Goal: Task Accomplishment & Management: Use online tool/utility

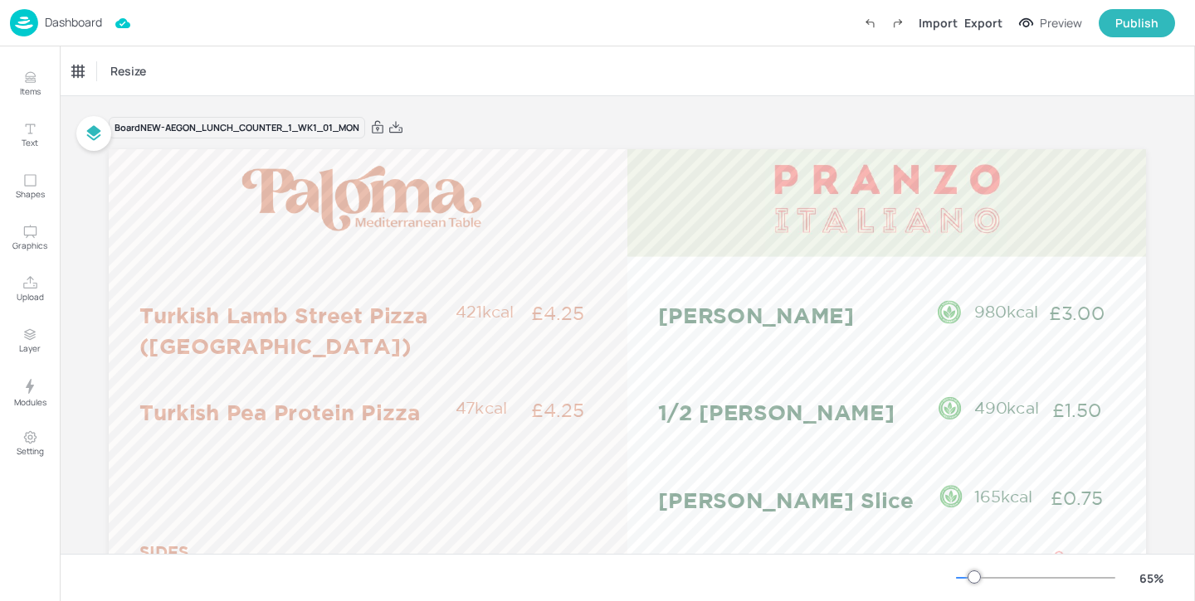
click at [67, 25] on p "Dashboard" at bounding box center [73, 23] width 57 height 12
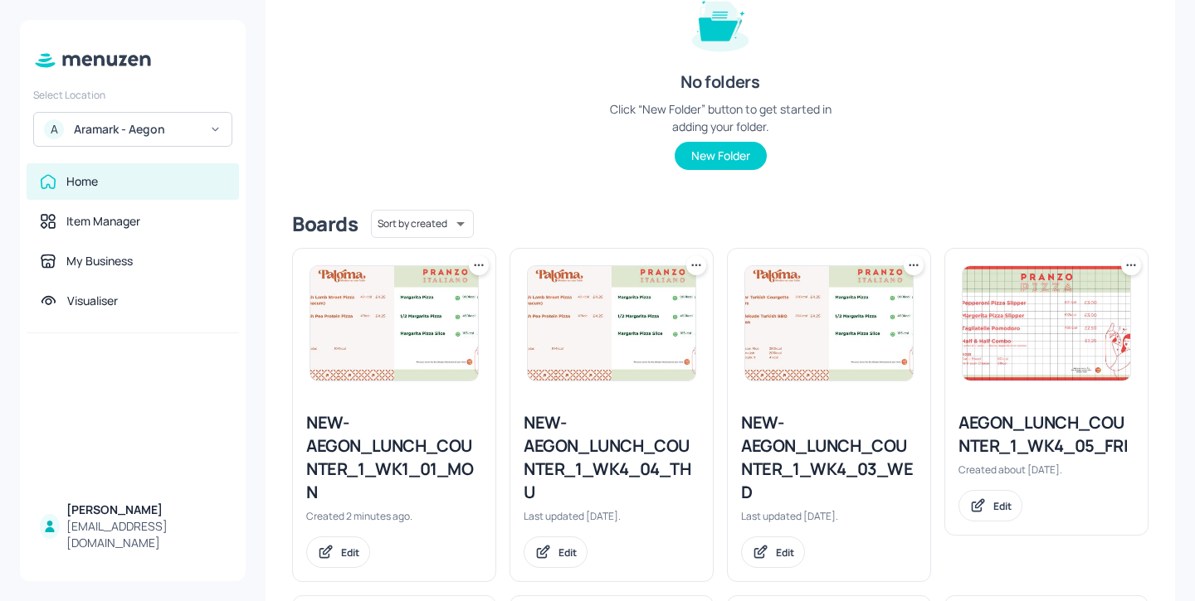
scroll to position [228, 0]
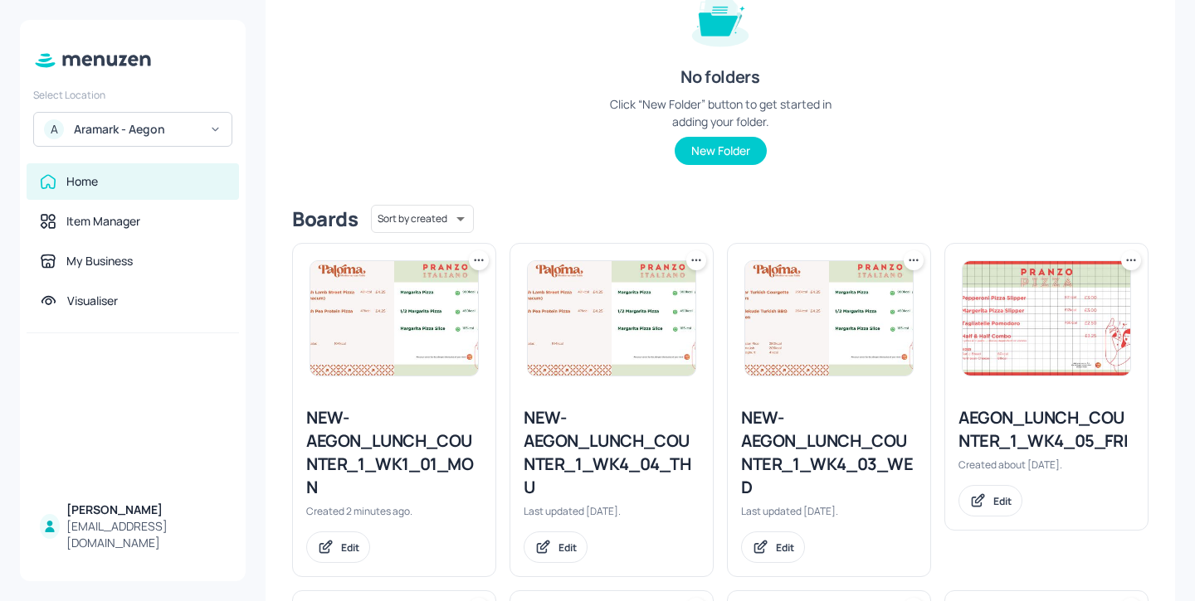
click at [475, 259] on icon at bounding box center [478, 260] width 17 height 17
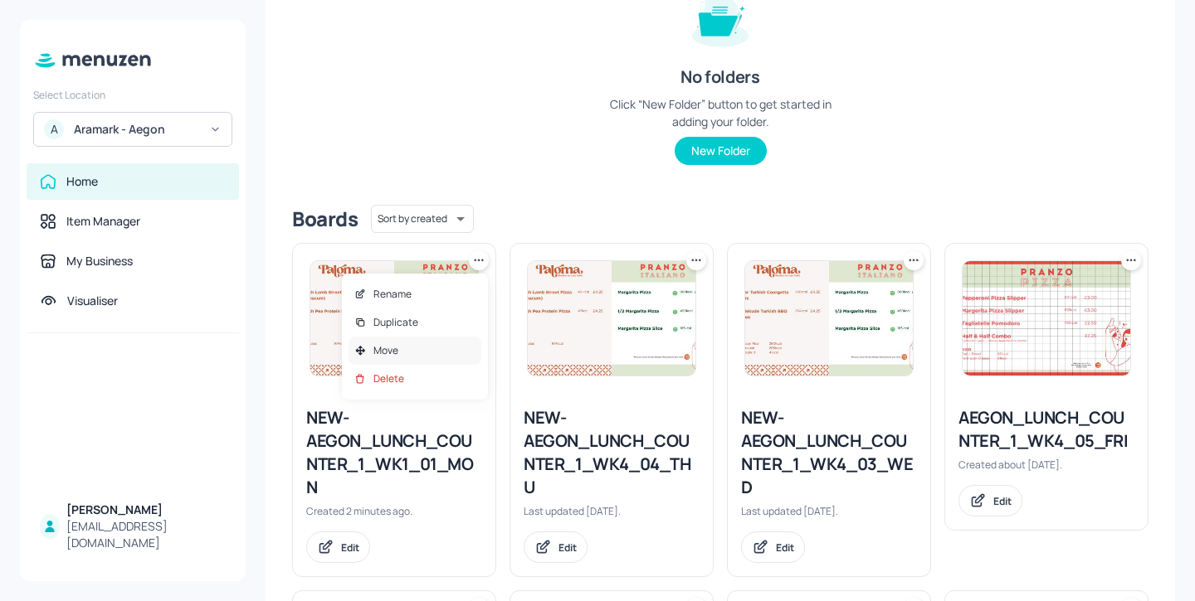
click at [437, 341] on div "Move" at bounding box center [414, 351] width 133 height 28
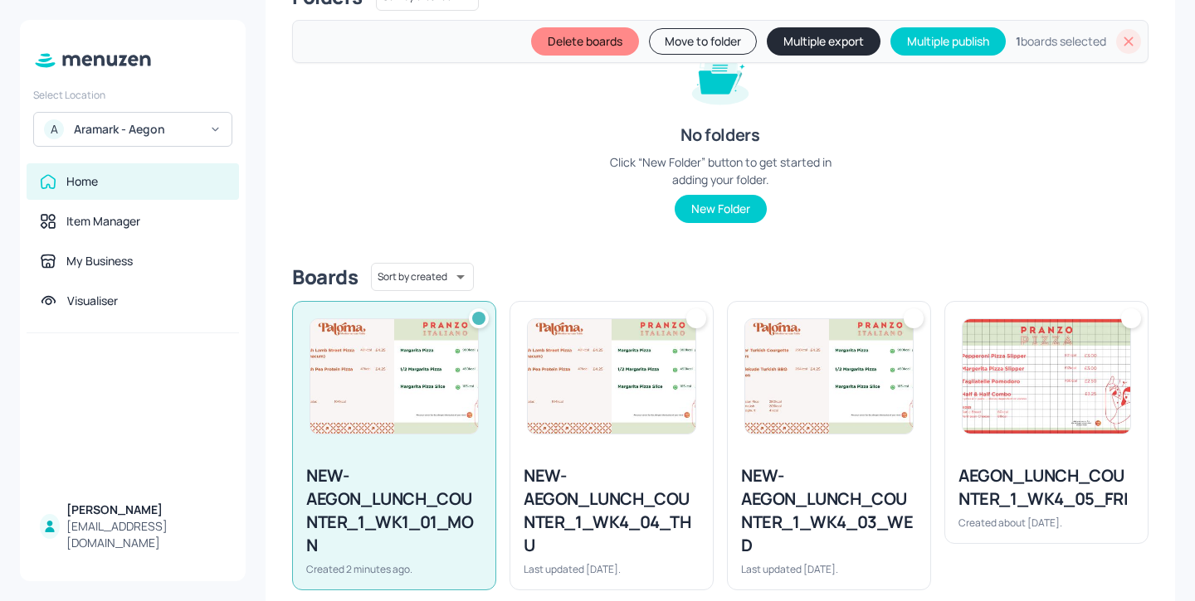
scroll to position [286, 0]
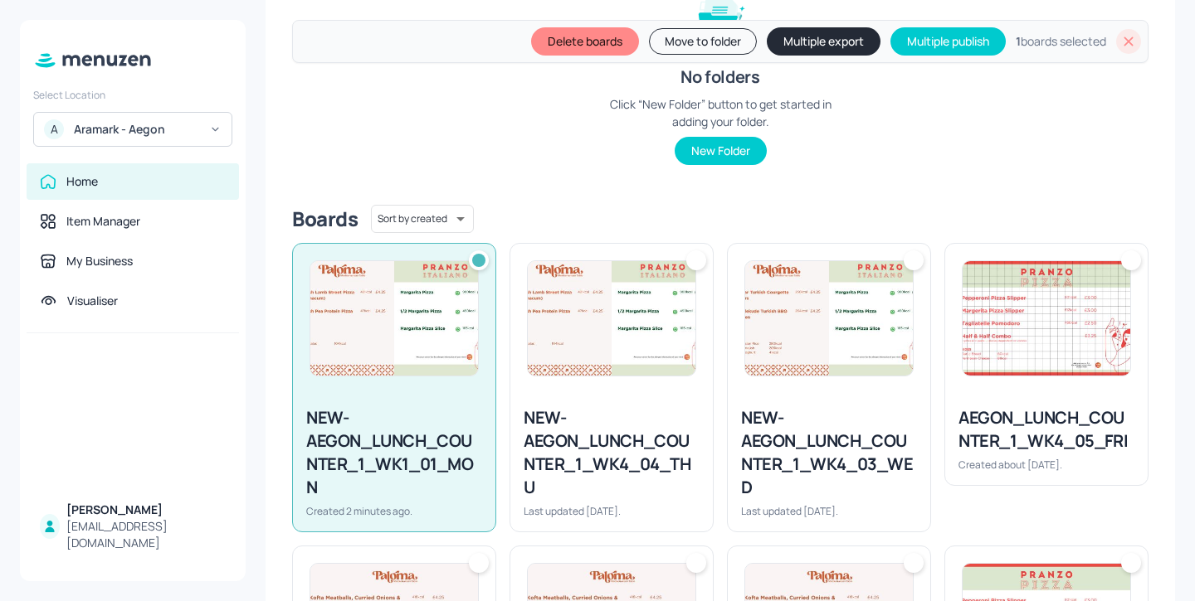
click at [669, 44] on button "Move to folder" at bounding box center [703, 41] width 108 height 27
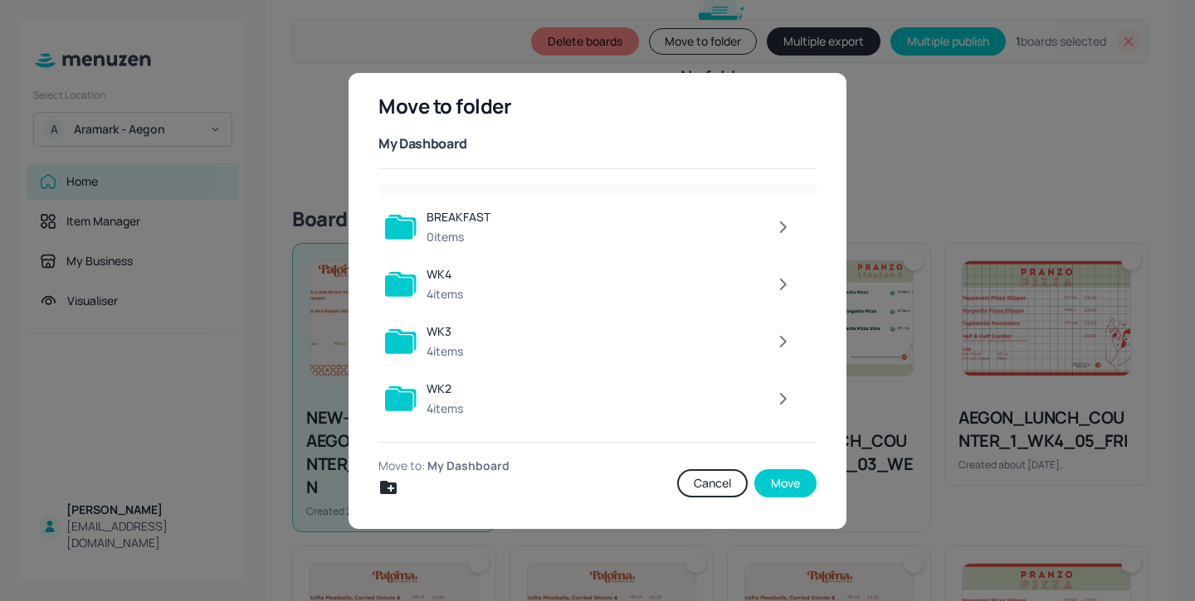
scroll to position [152, 0]
click at [784, 405] on icon "button" at bounding box center [782, 402] width 21 height 20
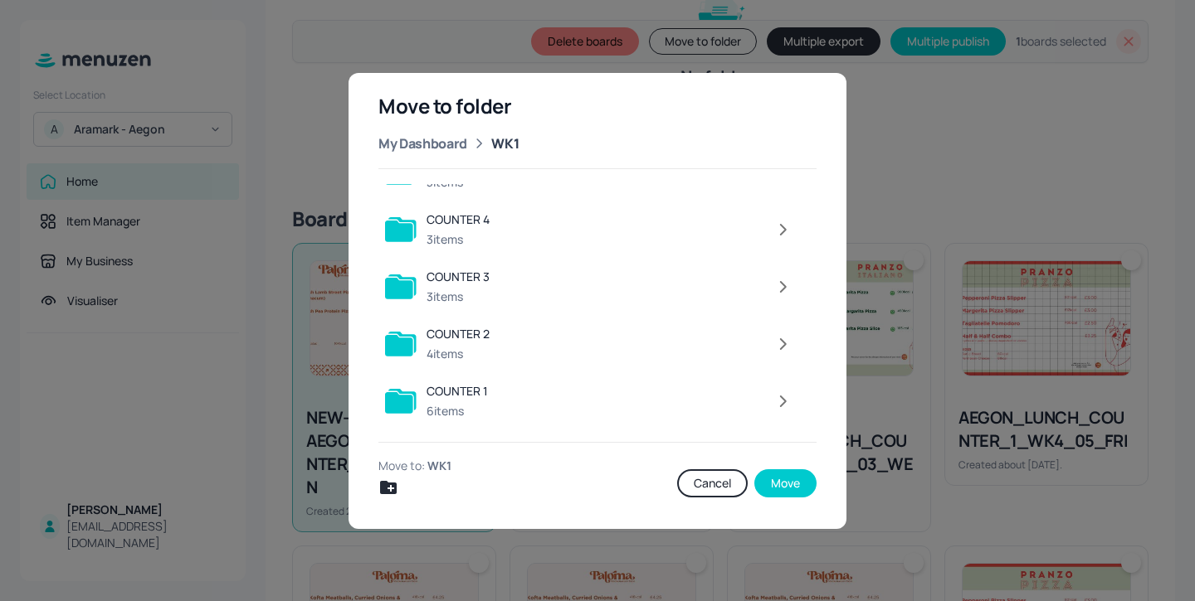
scroll to position [37, 0]
click at [780, 397] on icon "button" at bounding box center [782, 402] width 21 height 20
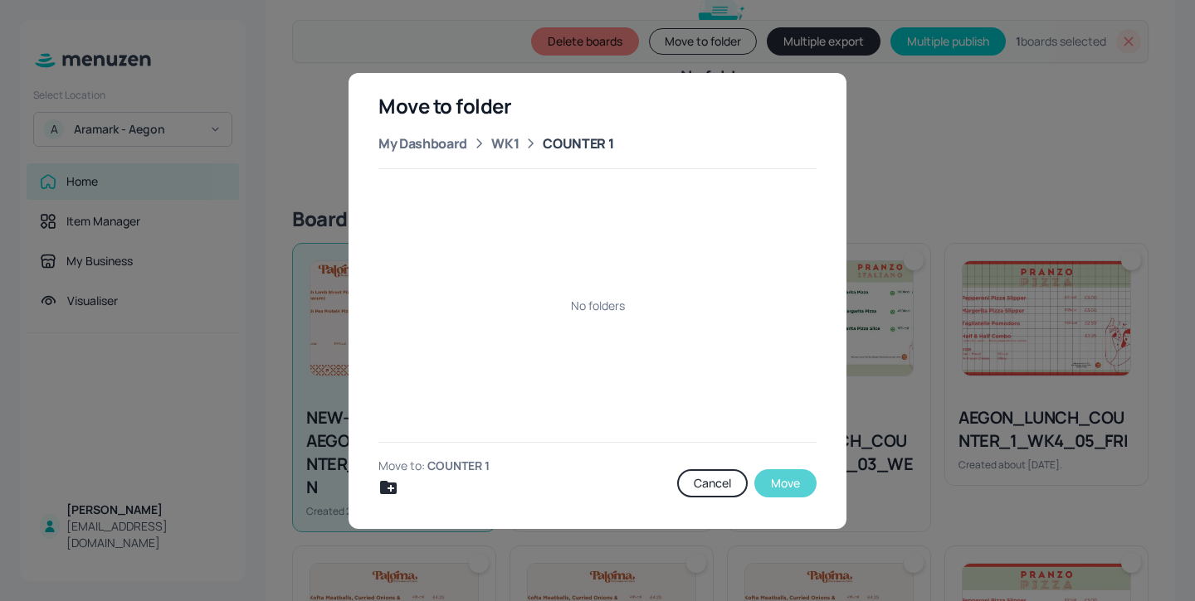
click at [804, 483] on button "Move" at bounding box center [785, 484] width 62 height 28
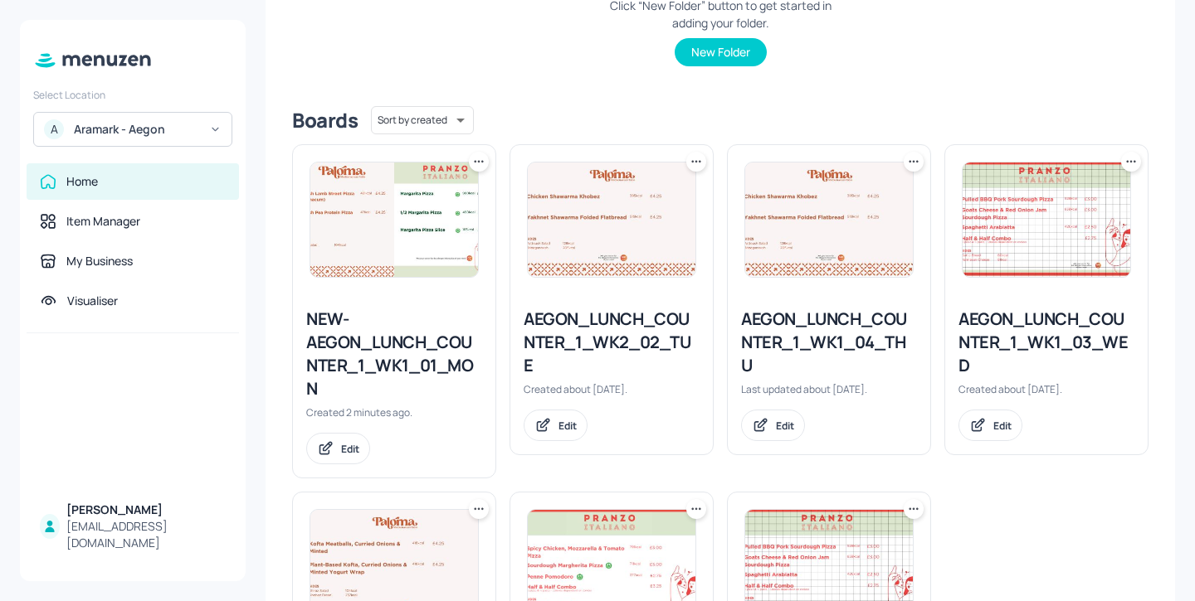
scroll to position [291, 0]
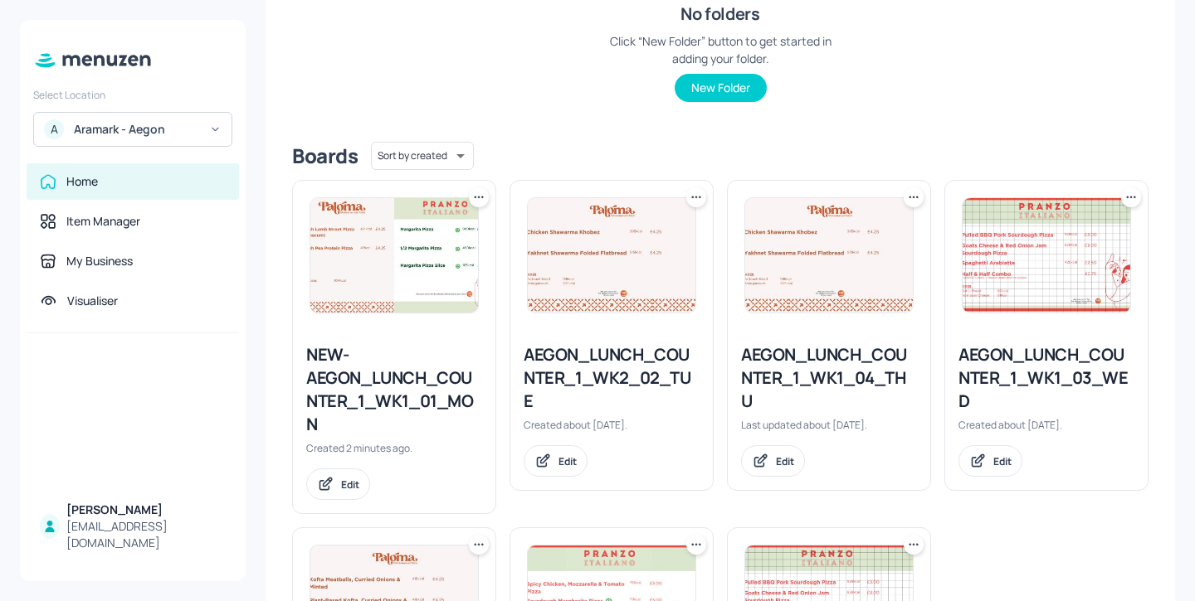
click at [480, 196] on icon at bounding box center [478, 197] width 17 height 17
click at [444, 226] on div "Rename" at bounding box center [414, 231] width 133 height 28
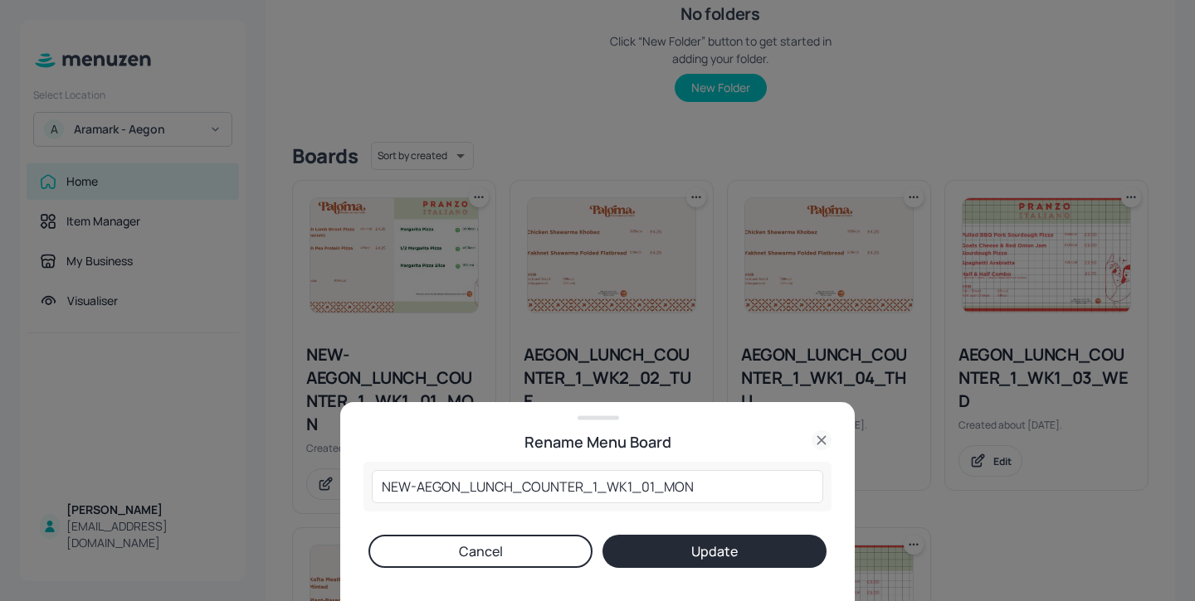
click at [561, 331] on div at bounding box center [597, 300] width 1195 height 601
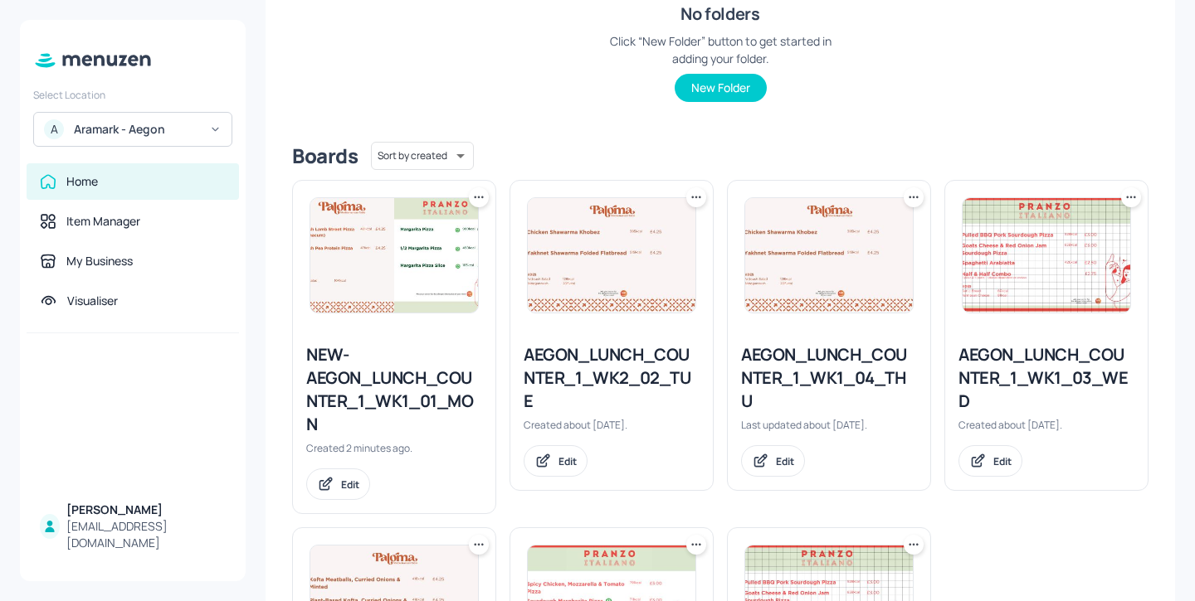
click at [478, 199] on icon at bounding box center [478, 197] width 17 height 17
click at [456, 258] on div "Duplicate" at bounding box center [414, 260] width 133 height 28
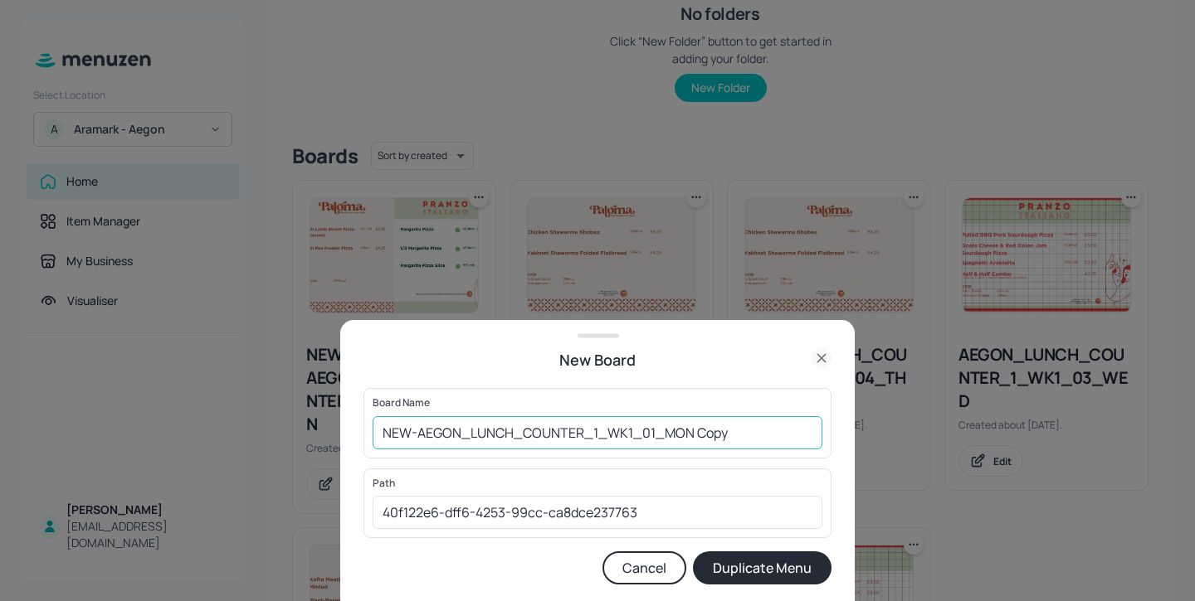
click at [653, 433] on input "NEW-AEGON_LUNCH_COUNTER_1_WK1_01_MON Copy" at bounding box center [598, 432] width 450 height 33
drag, startPoint x: 742, startPoint y: 441, endPoint x: 665, endPoint y: 427, distance: 77.5
click at [665, 427] on input "NEW-AEGON_LUNCH_COUNTER_1_WK1_02_MON Copy" at bounding box center [598, 432] width 450 height 33
type input "NEW-AEGON_LUNCH_COUNTER_1_WK1_02_TUE"
click at [803, 566] on button "Duplicate Menu" at bounding box center [762, 568] width 139 height 33
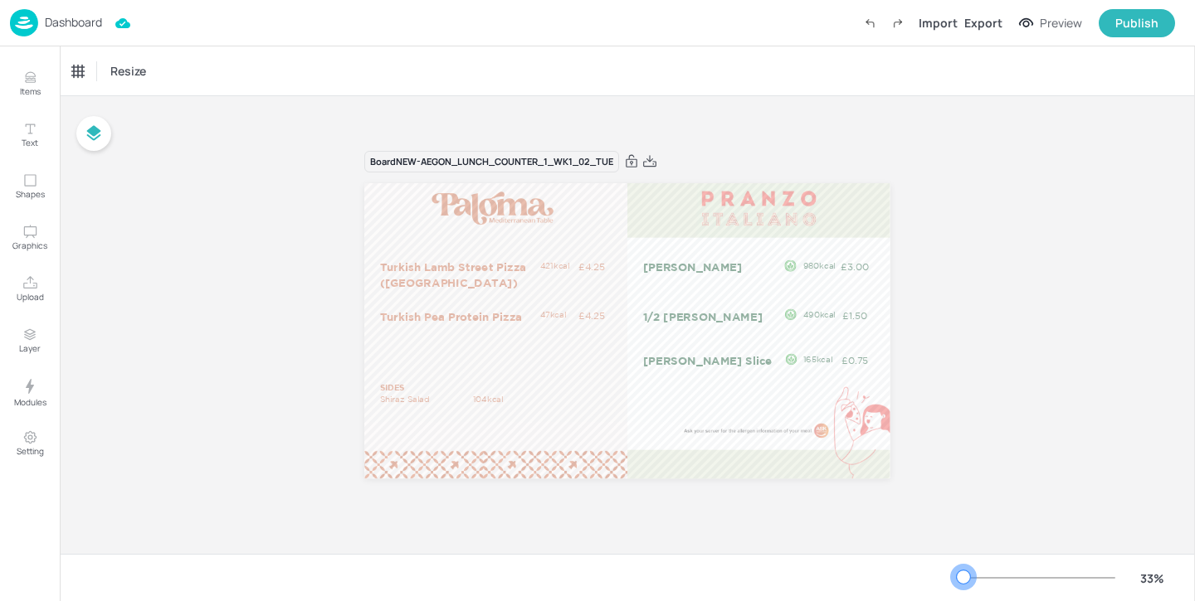
click at [963, 572] on div at bounding box center [963, 577] width 13 height 13
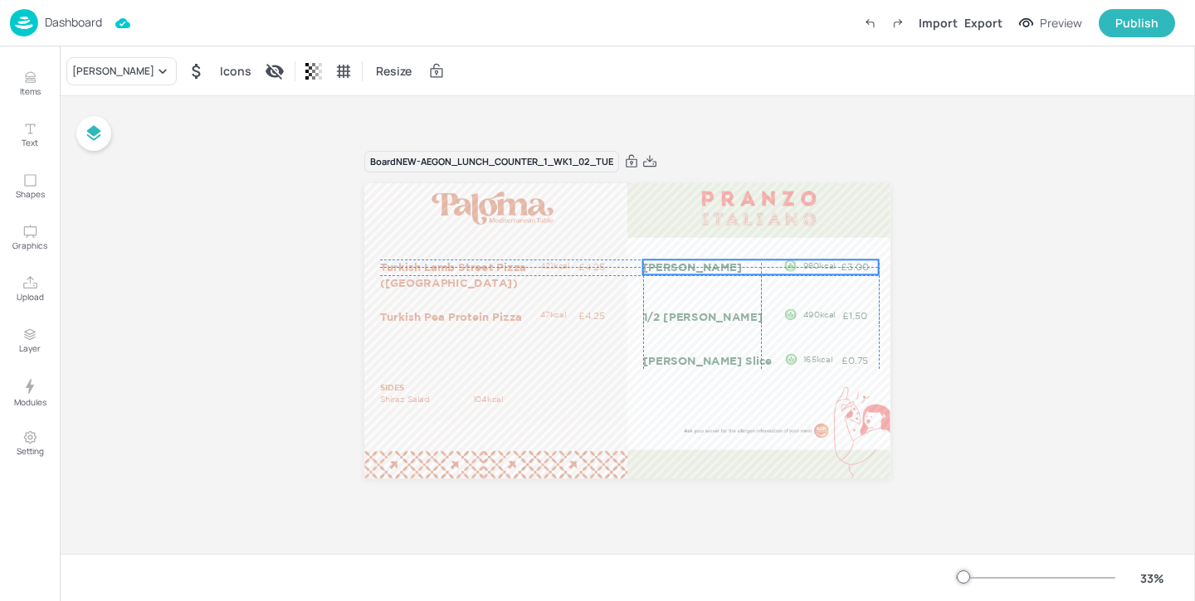
click at [673, 272] on p "[PERSON_NAME]" at bounding box center [722, 267] width 159 height 15
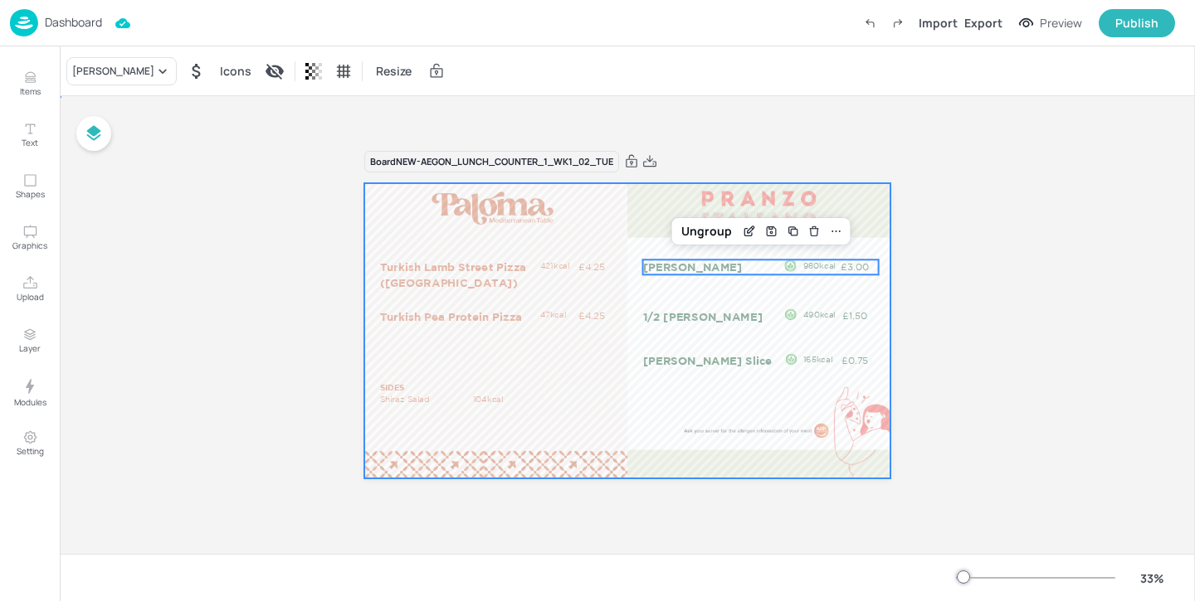
click at [667, 292] on div at bounding box center [627, 330] width 526 height 295
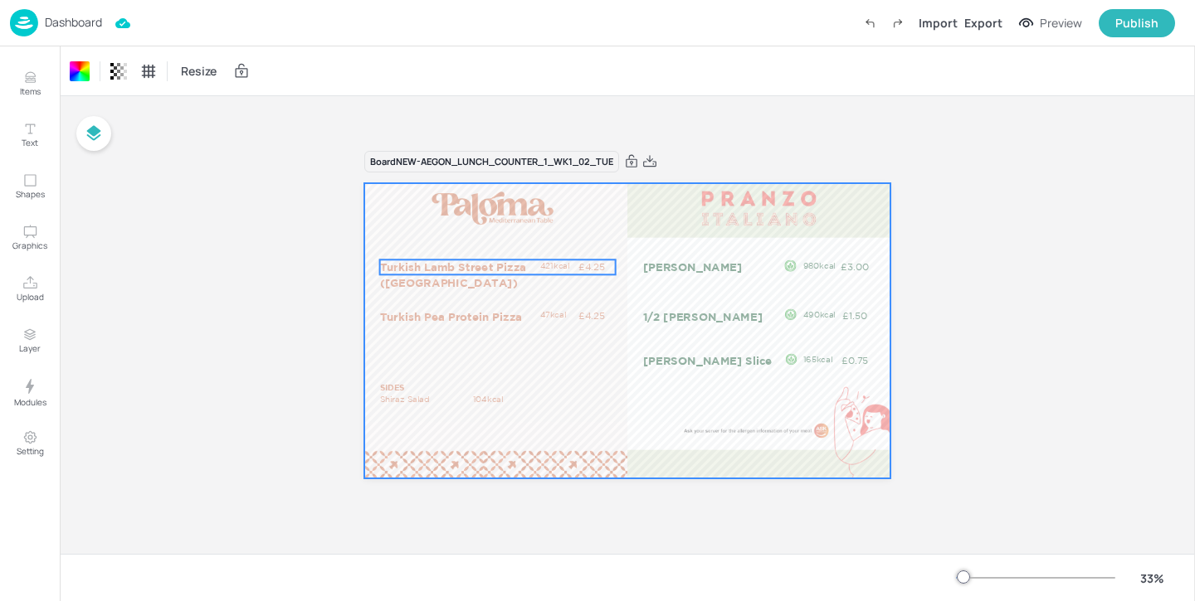
click at [518, 268] on p "Turkish Lamb Street Pizza ([GEOGRAPHIC_DATA])" at bounding box center [459, 275] width 159 height 31
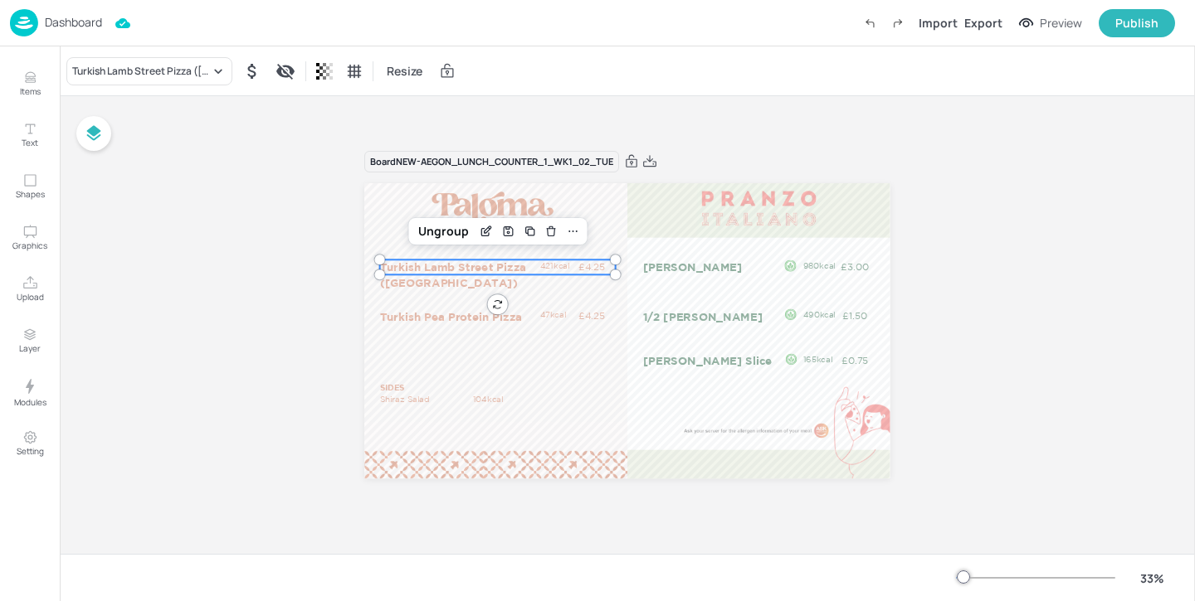
click at [90, 28] on p "Dashboard" at bounding box center [73, 23] width 57 height 12
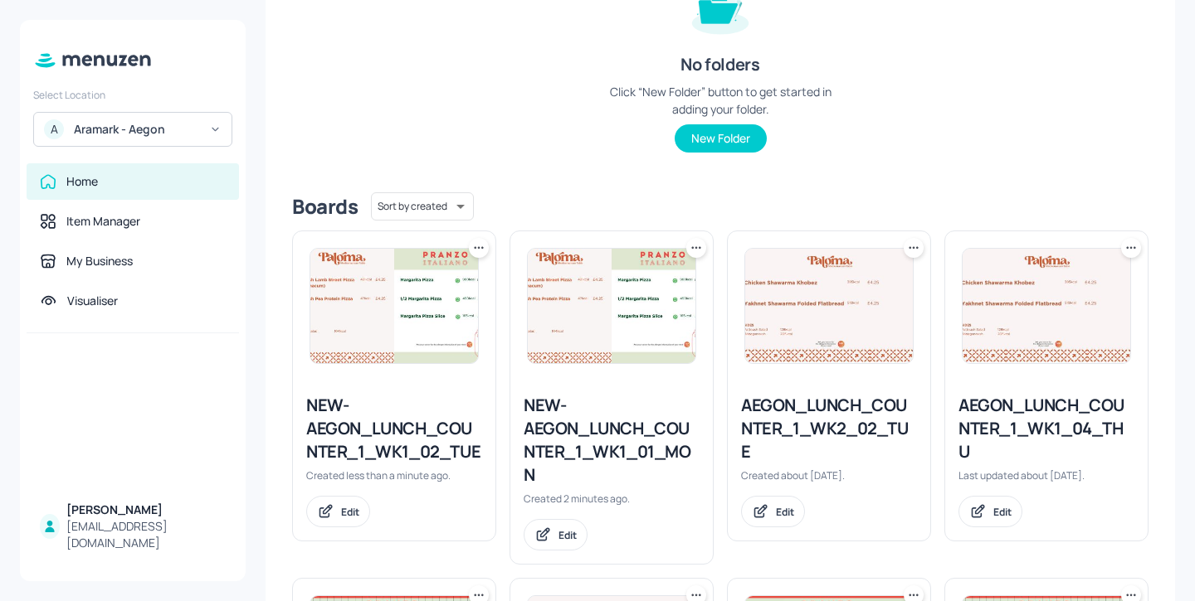
scroll to position [305, 0]
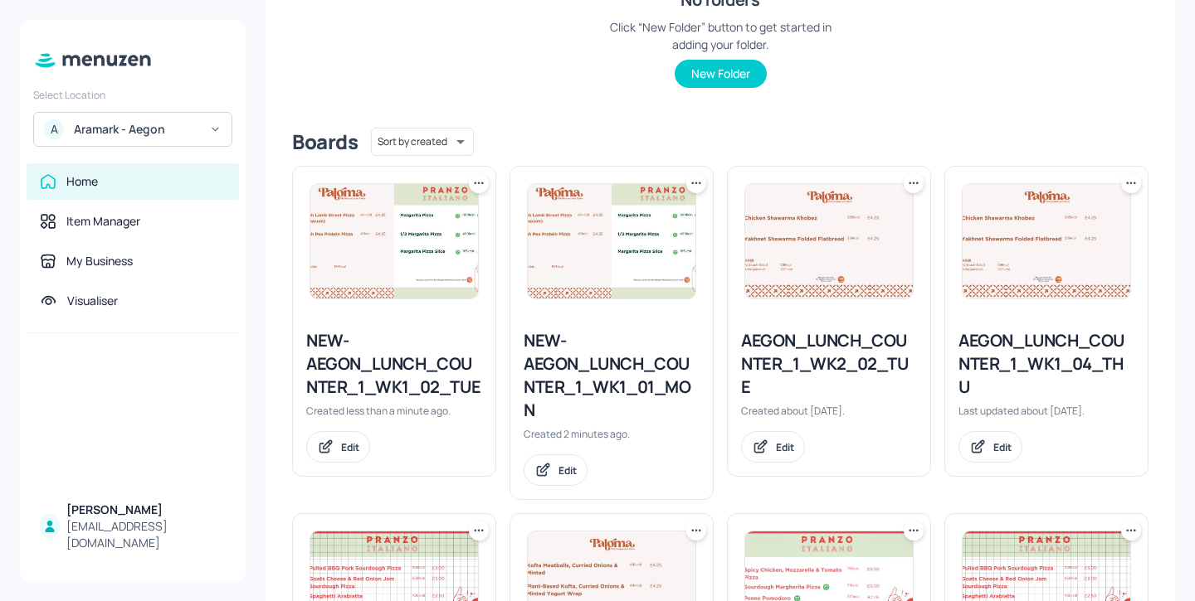
click at [855, 374] on div "AEGON_LUNCH_COUNTER_1_WK2_02_TUE" at bounding box center [829, 364] width 176 height 70
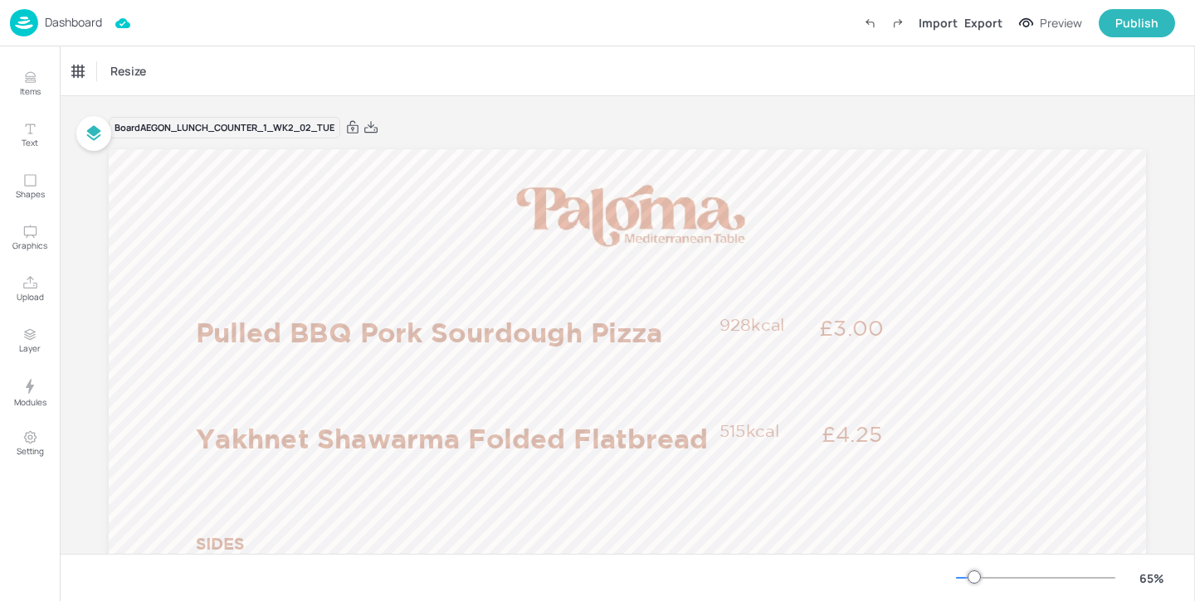
click at [81, 18] on p "Dashboard" at bounding box center [73, 23] width 57 height 12
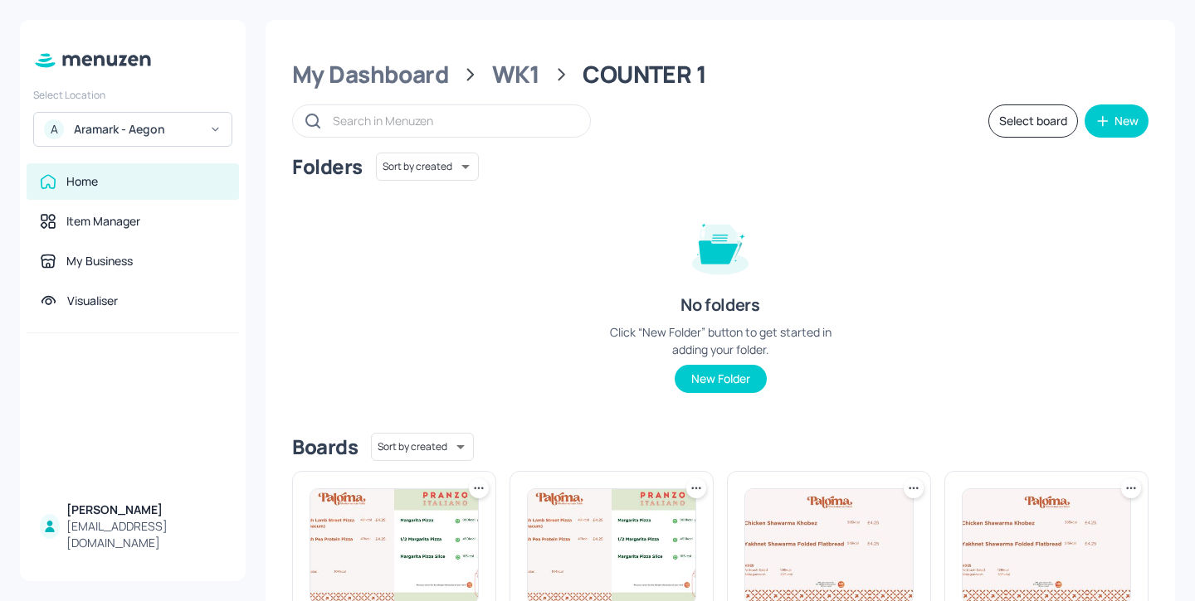
scroll to position [261, 0]
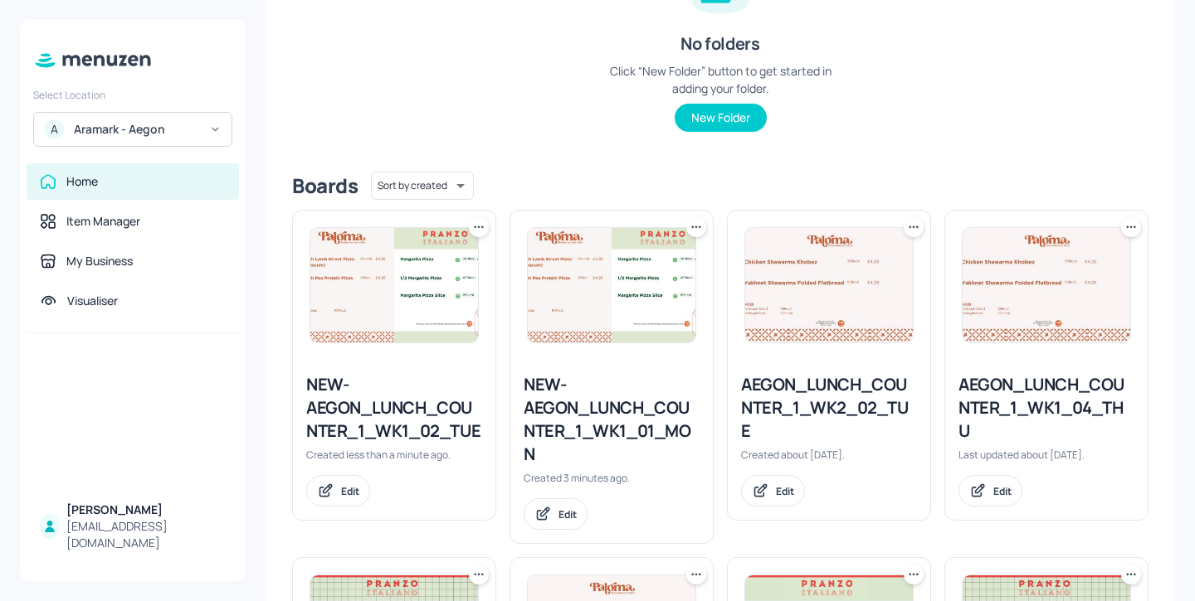
click at [404, 420] on div "NEW-AEGON_LUNCH_COUNTER_1_WK1_02_TUE" at bounding box center [394, 408] width 176 height 70
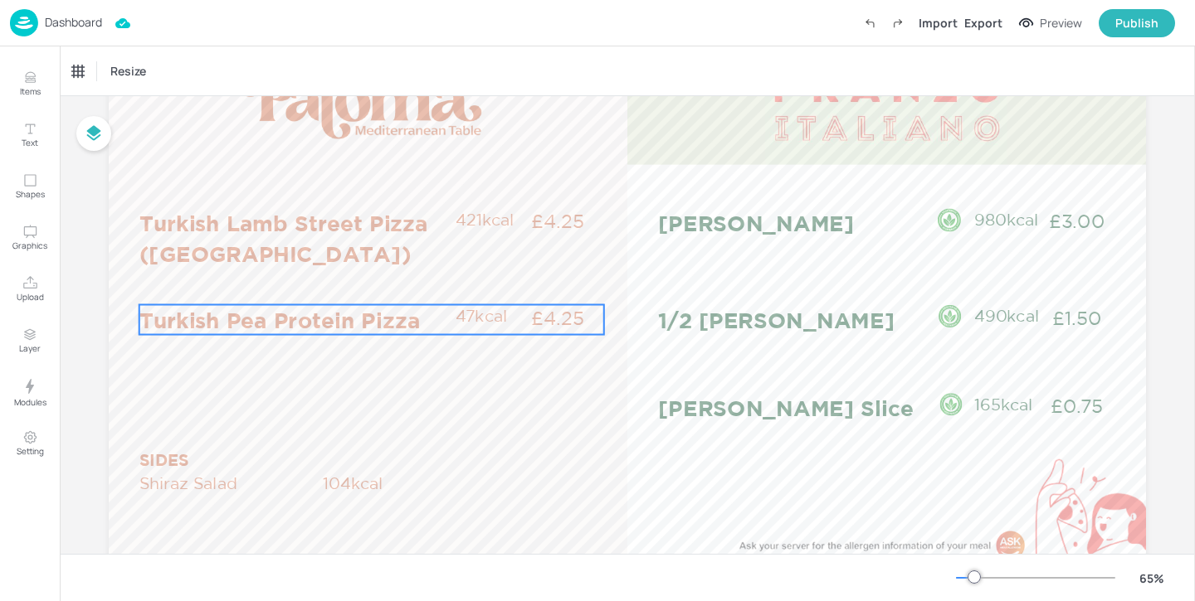
scroll to position [114, 0]
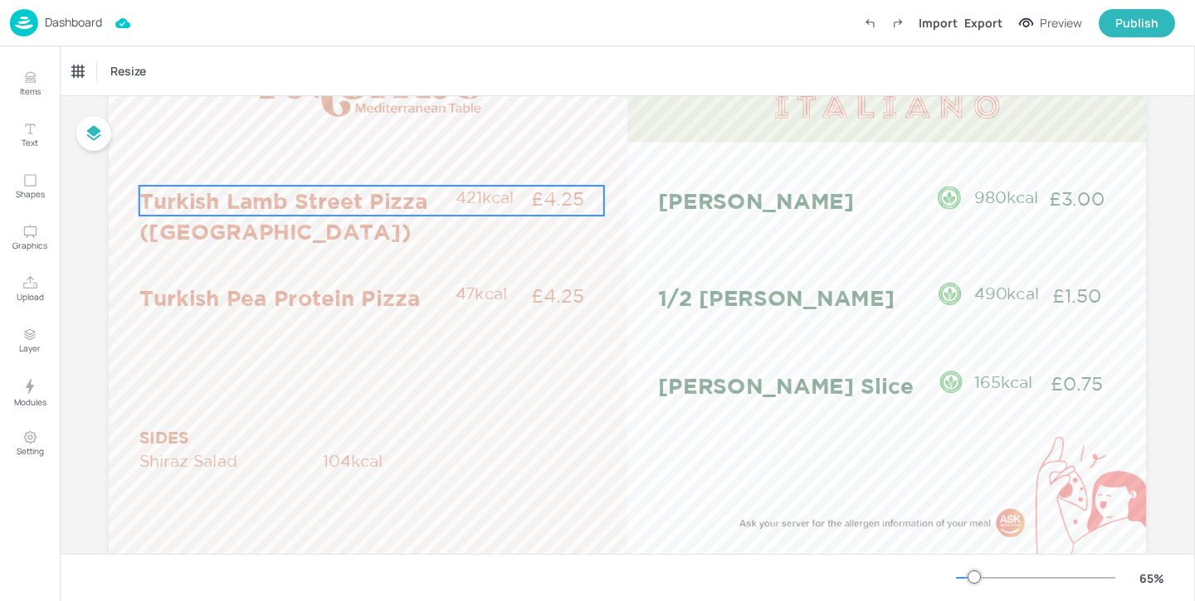
click at [279, 220] on p "Turkish Lamb Street Pizza ([GEOGRAPHIC_DATA])" at bounding box center [296, 216] width 314 height 61
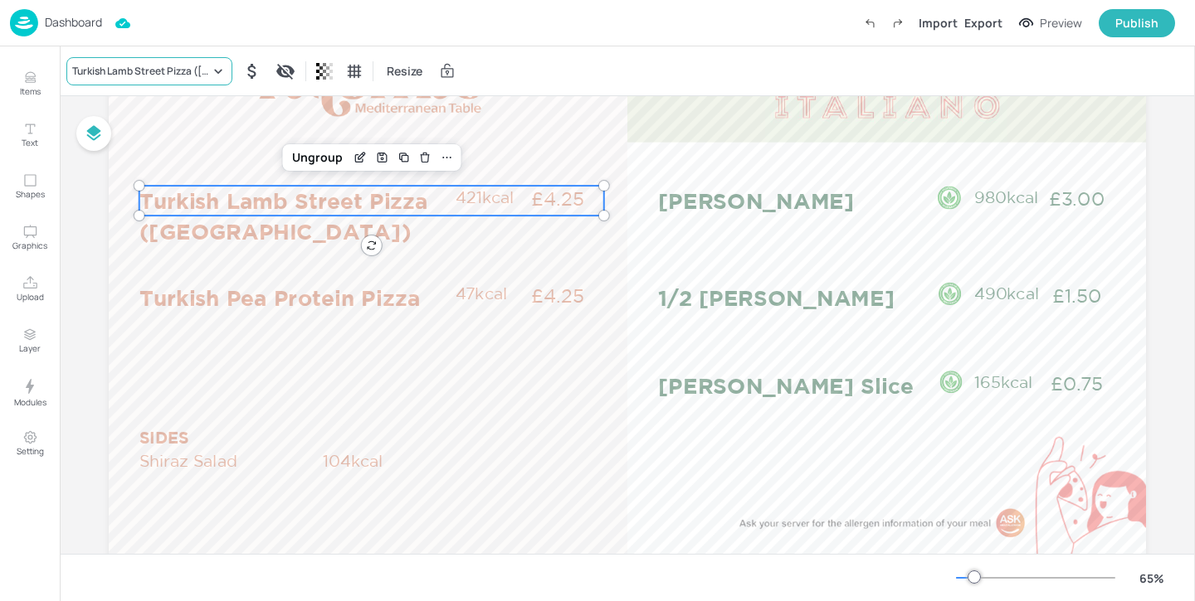
click at [144, 73] on div "Turkish Lamb Street Pizza ([GEOGRAPHIC_DATA])" at bounding box center [141, 71] width 138 height 15
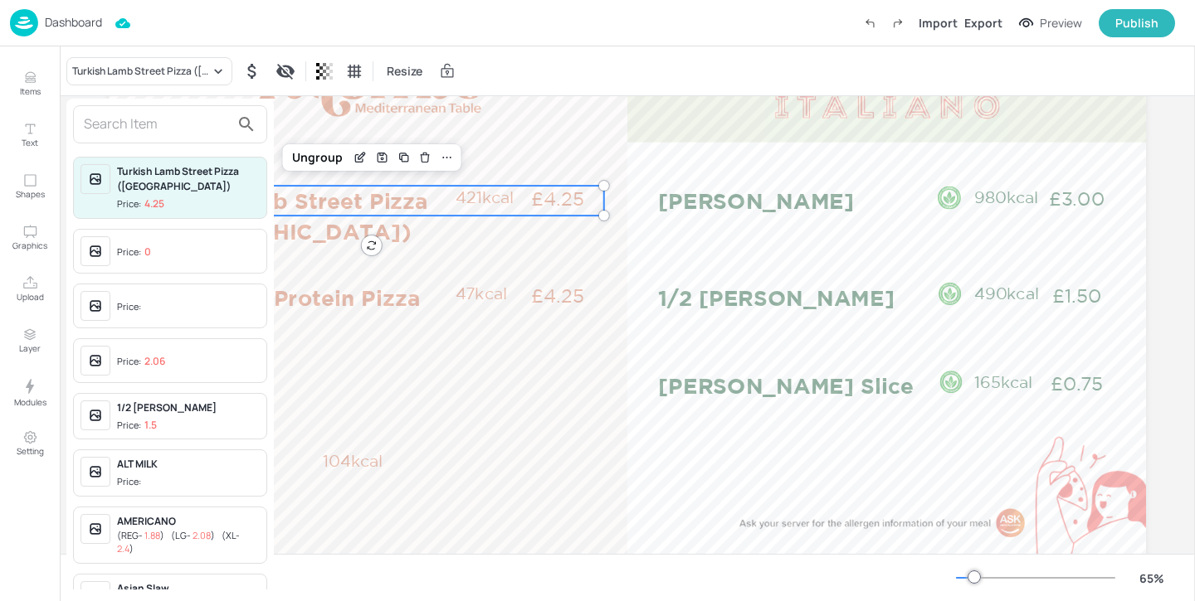
click at [156, 121] on input "text" at bounding box center [157, 124] width 146 height 27
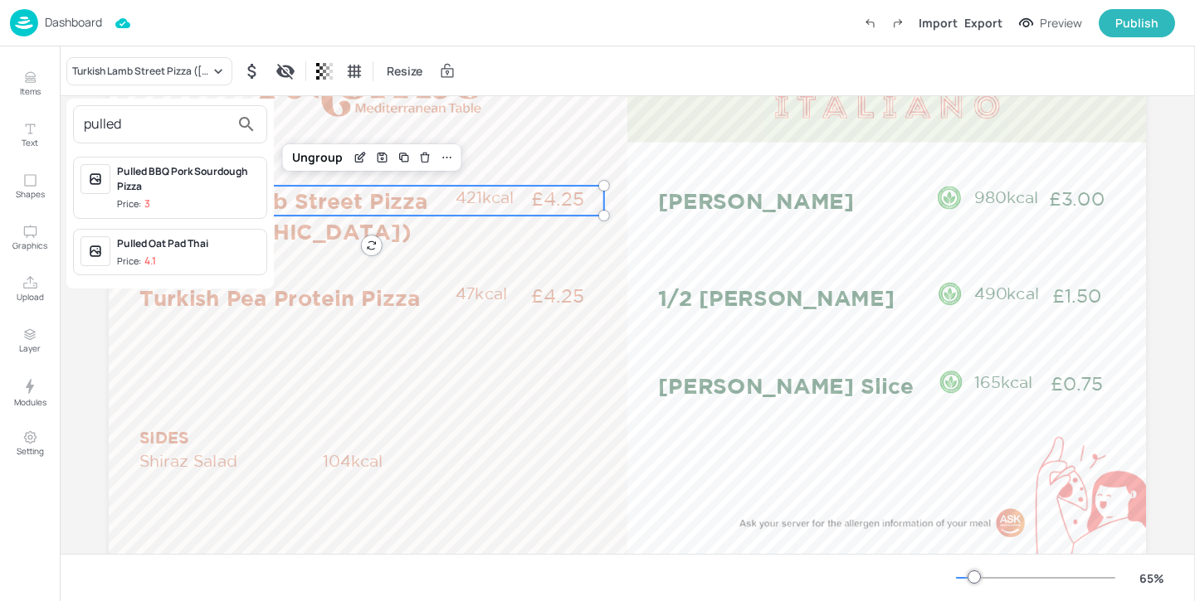
type input "pulled"
click at [198, 183] on div "Pulled BBQ Pork Sourdough Pizza" at bounding box center [188, 179] width 143 height 30
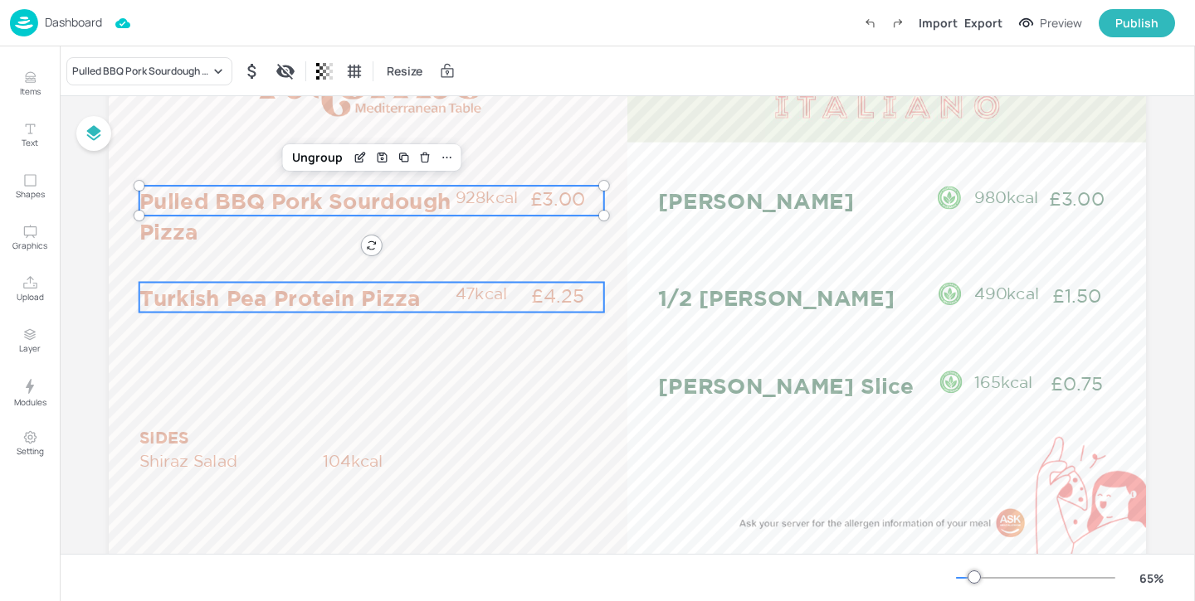
click at [210, 288] on p "Turkish Pea Protein Pizza" at bounding box center [296, 298] width 314 height 30
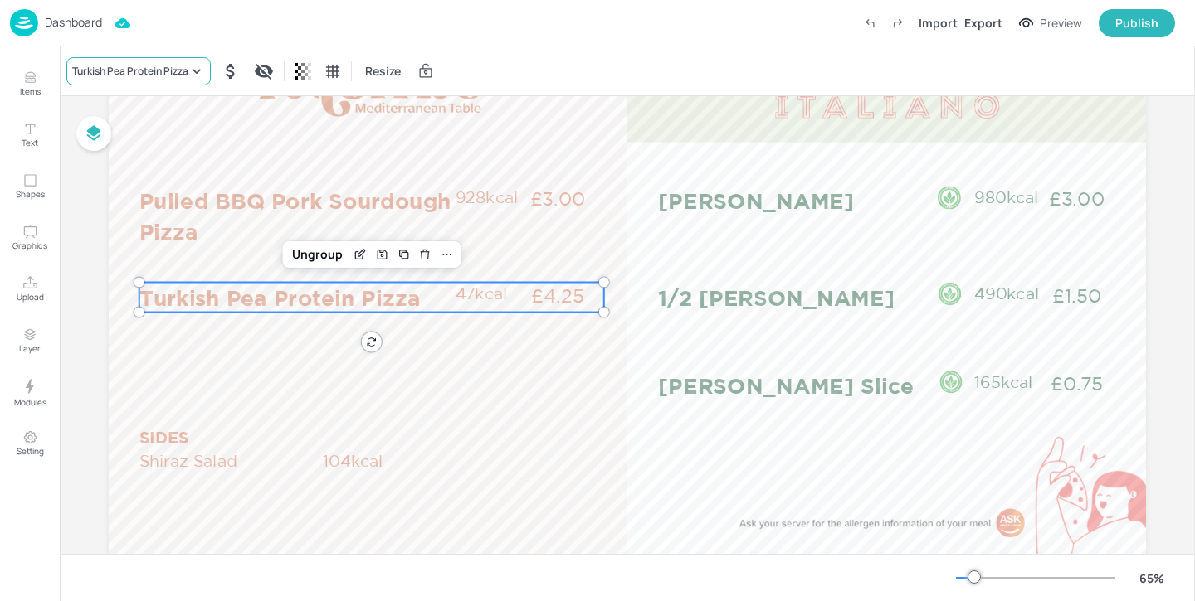
click at [168, 58] on div "Turkish Pea Protein Pizza" at bounding box center [138, 71] width 144 height 28
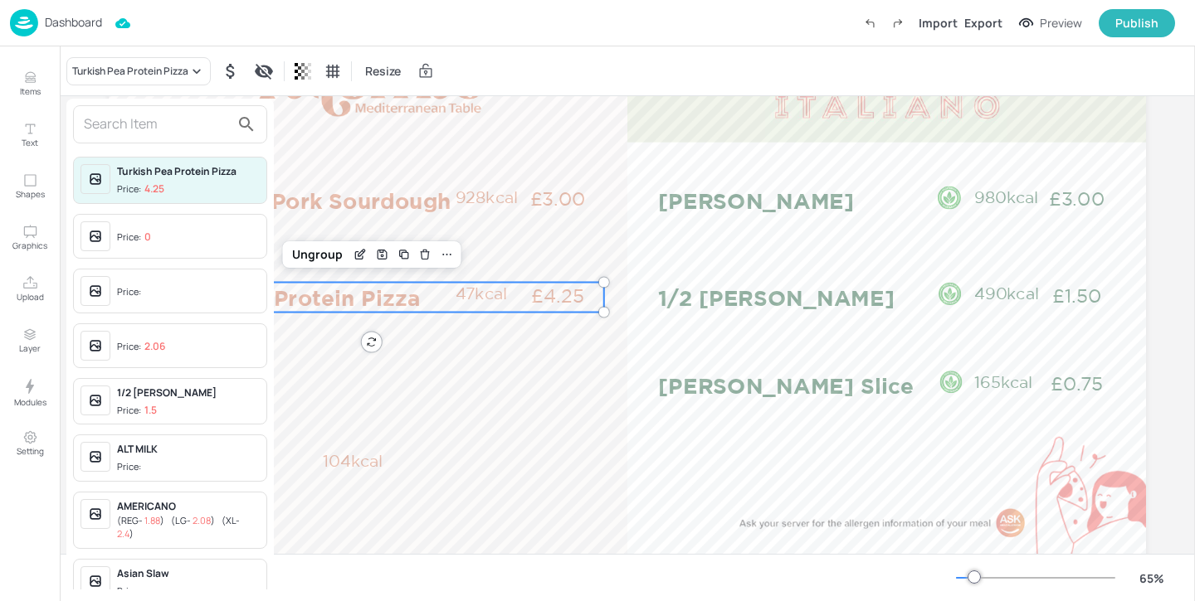
click at [149, 120] on input "text" at bounding box center [157, 124] width 146 height 27
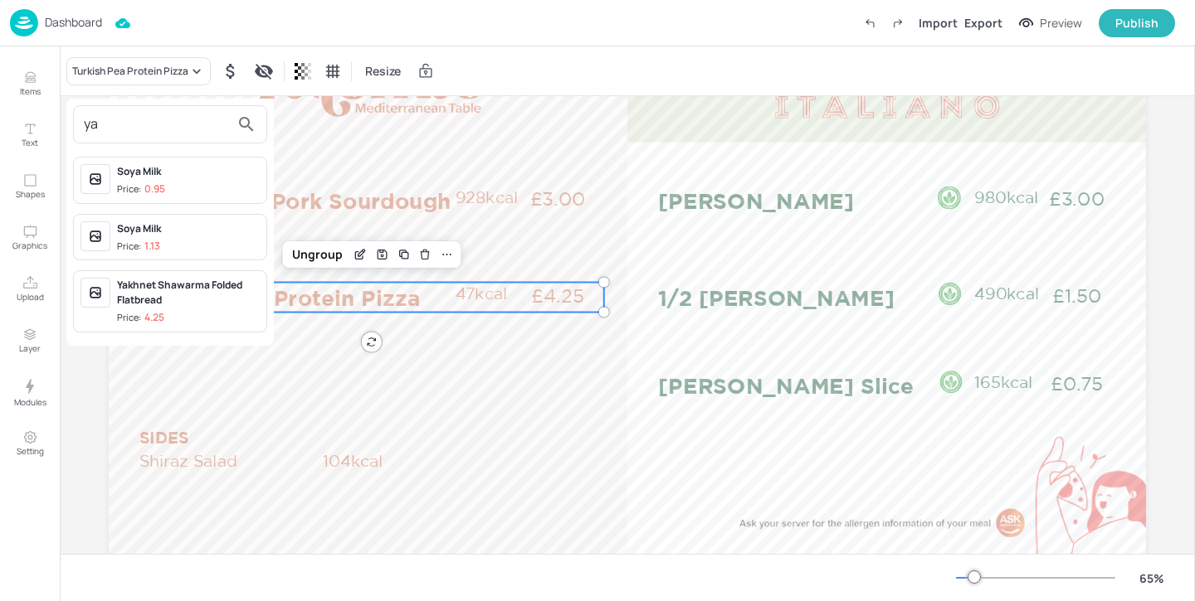
type input "ya"
click at [333, 354] on div at bounding box center [597, 300] width 1195 height 601
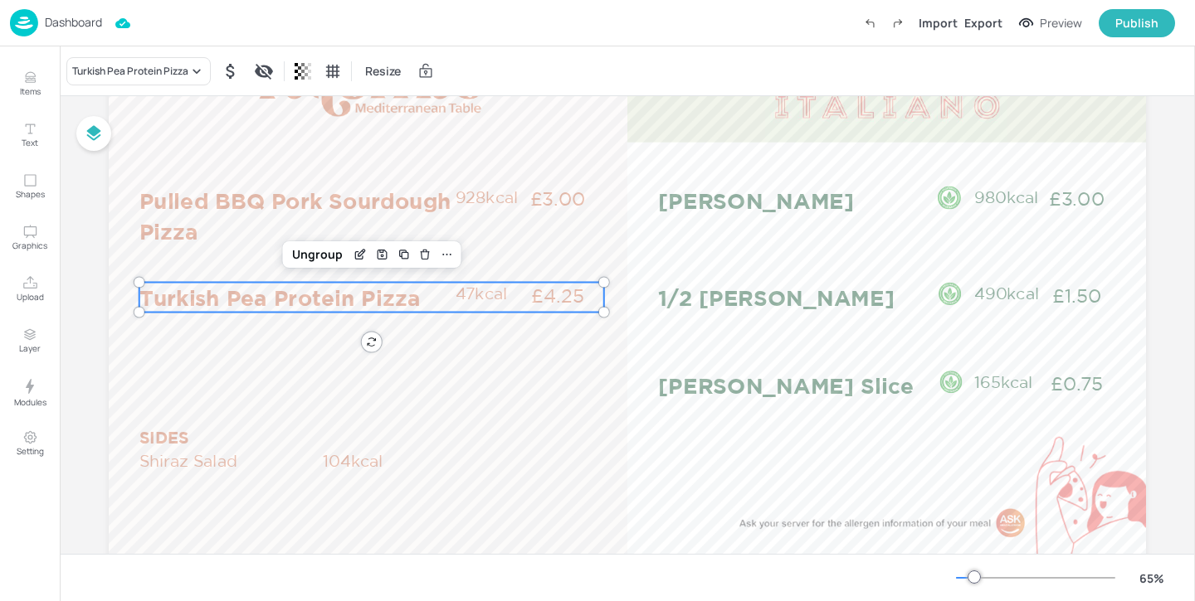
click at [155, 53] on div "Turkish Pea Protein Pizza Resize" at bounding box center [627, 70] width 1135 height 49
click at [155, 61] on div "Turkish Pea Protein Pizza" at bounding box center [138, 71] width 144 height 28
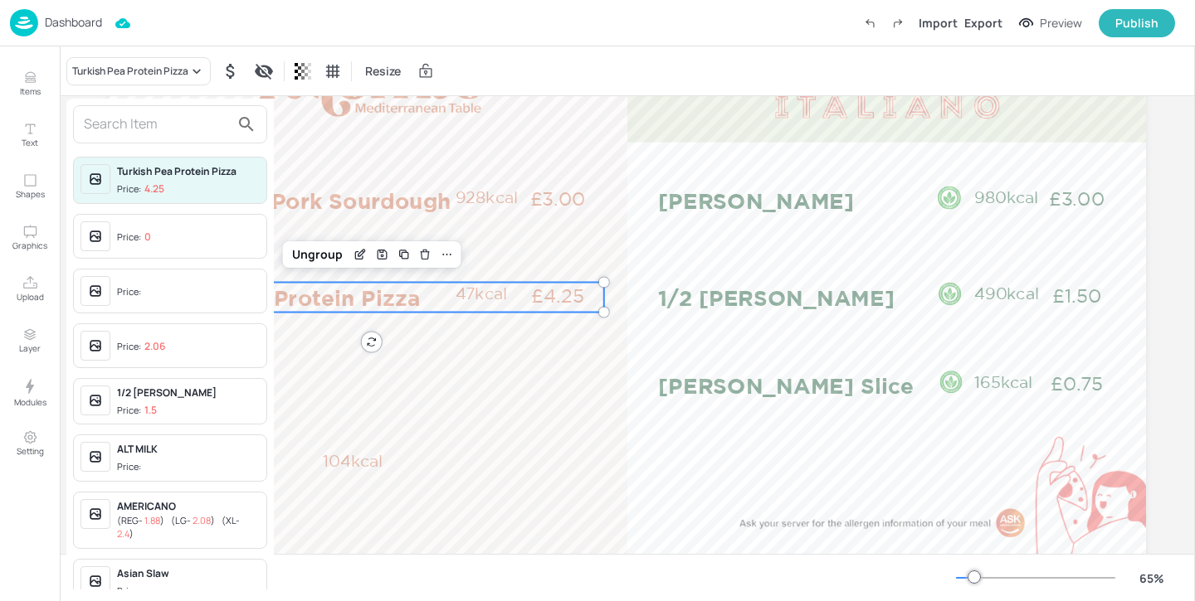
click at [137, 125] on input "text" at bounding box center [157, 124] width 146 height 27
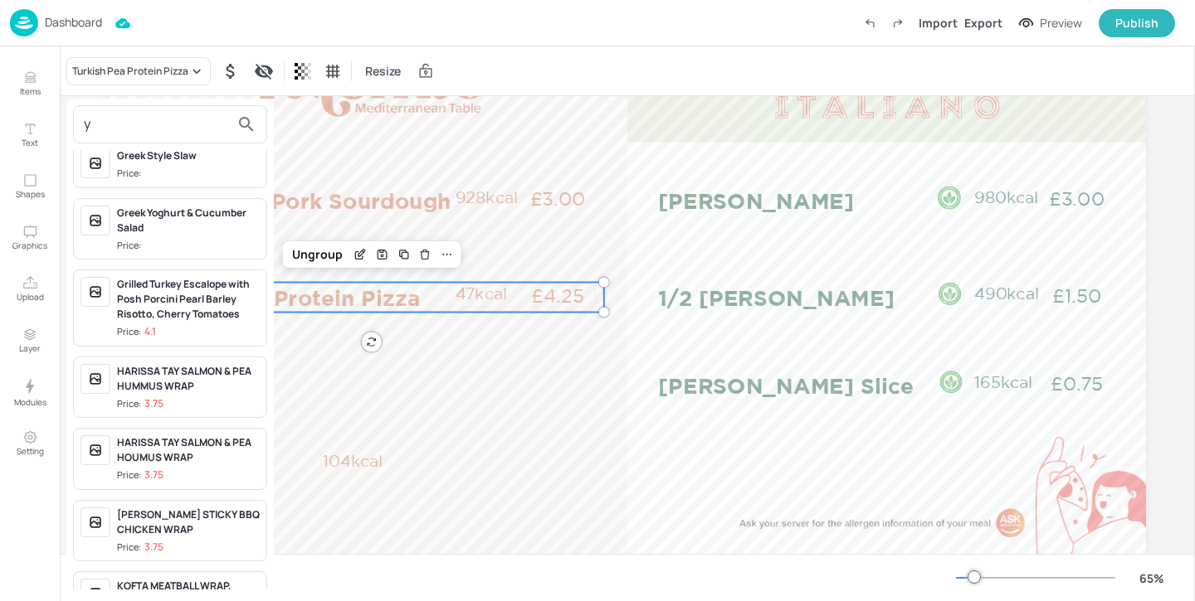
scroll to position [1660, 0]
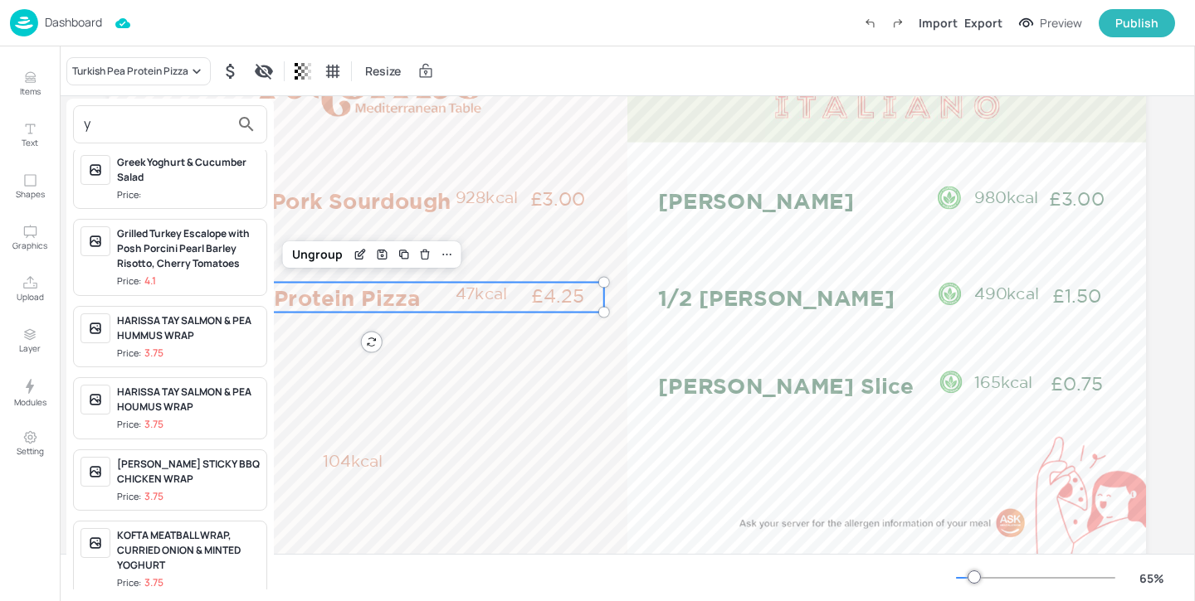
type input "y"
click at [431, 447] on div at bounding box center [597, 300] width 1195 height 601
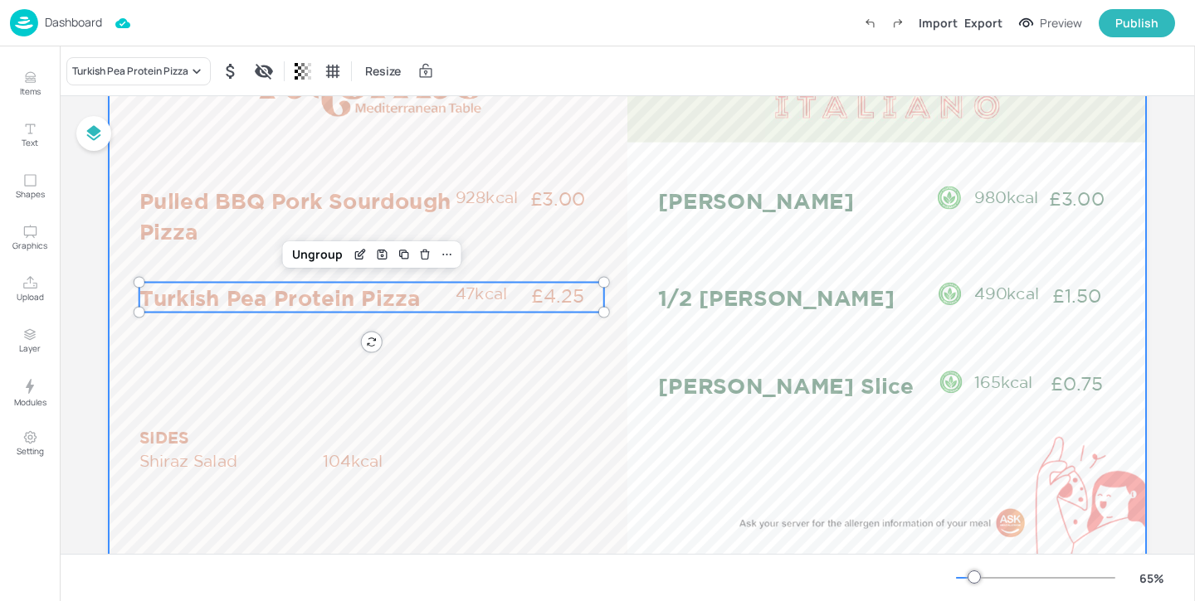
click at [445, 485] on div at bounding box center [627, 326] width 1037 height 583
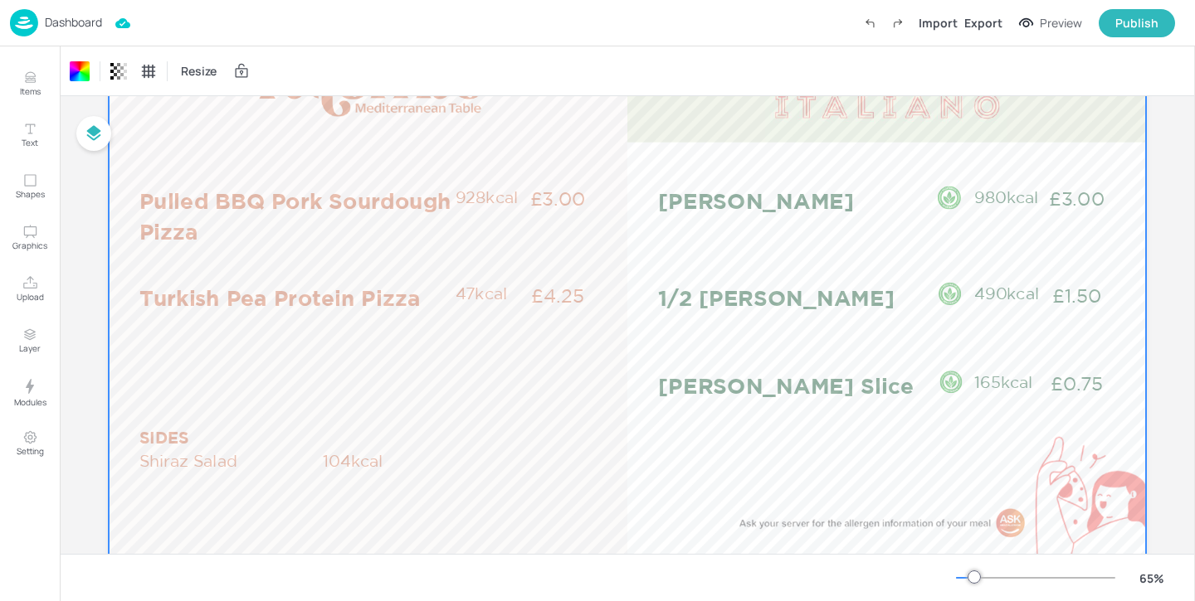
click at [85, 17] on p "Dashboard" at bounding box center [73, 23] width 57 height 12
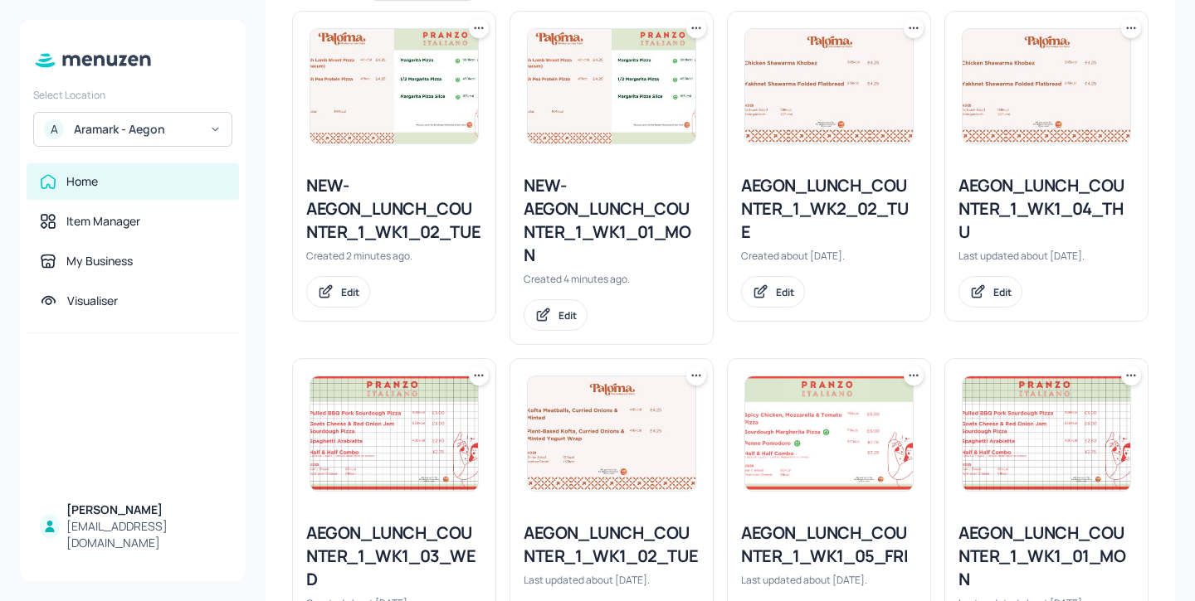
scroll to position [516, 0]
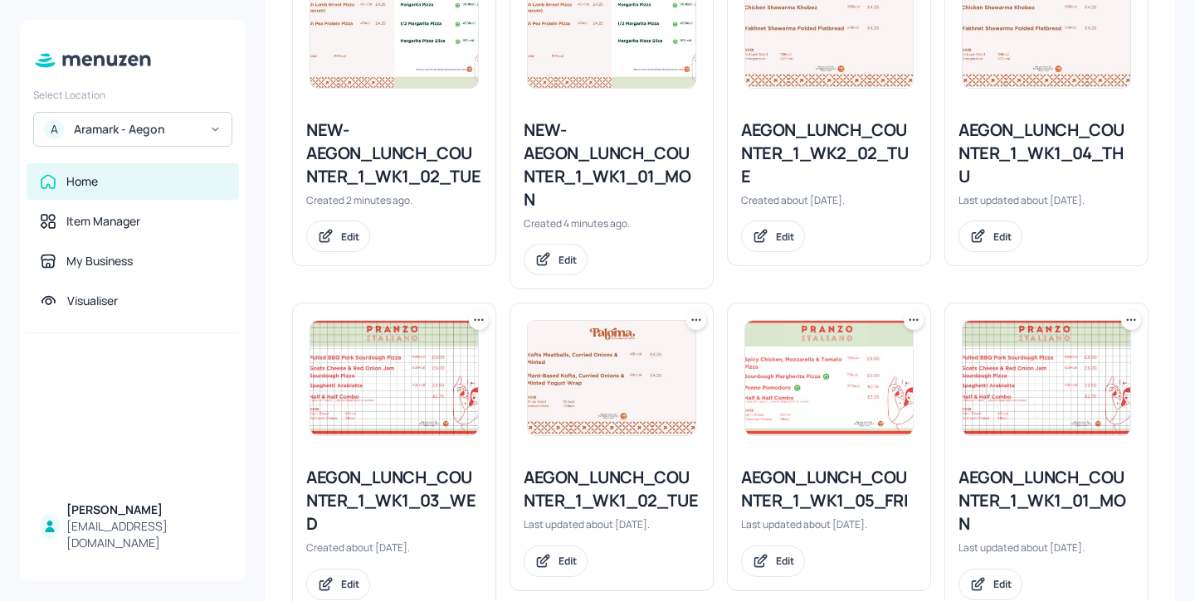
click at [562, 161] on div "NEW-AEGON_LUNCH_COUNTER_1_WK1_01_MON" at bounding box center [611, 165] width 176 height 93
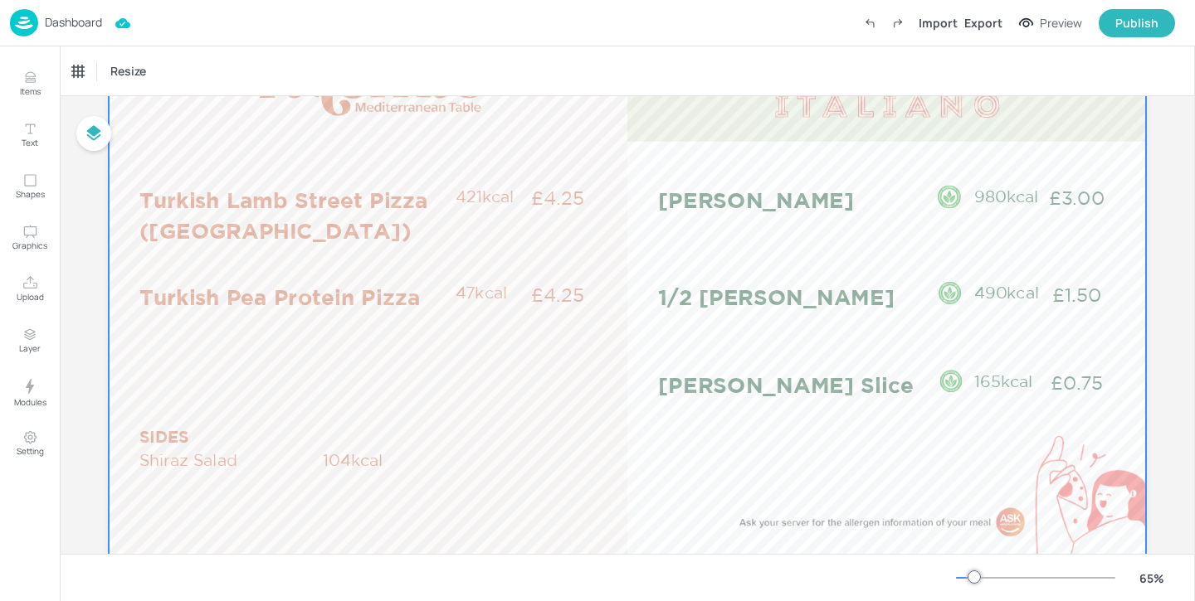
scroll to position [110, 0]
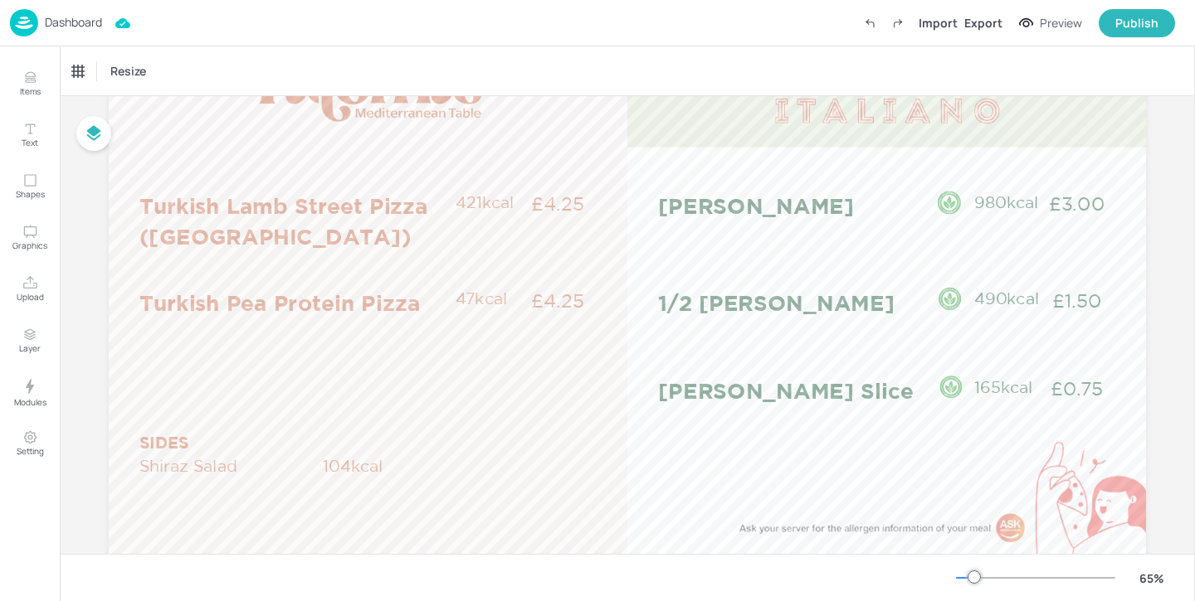
click at [87, 18] on p "Dashboard" at bounding box center [73, 23] width 57 height 12
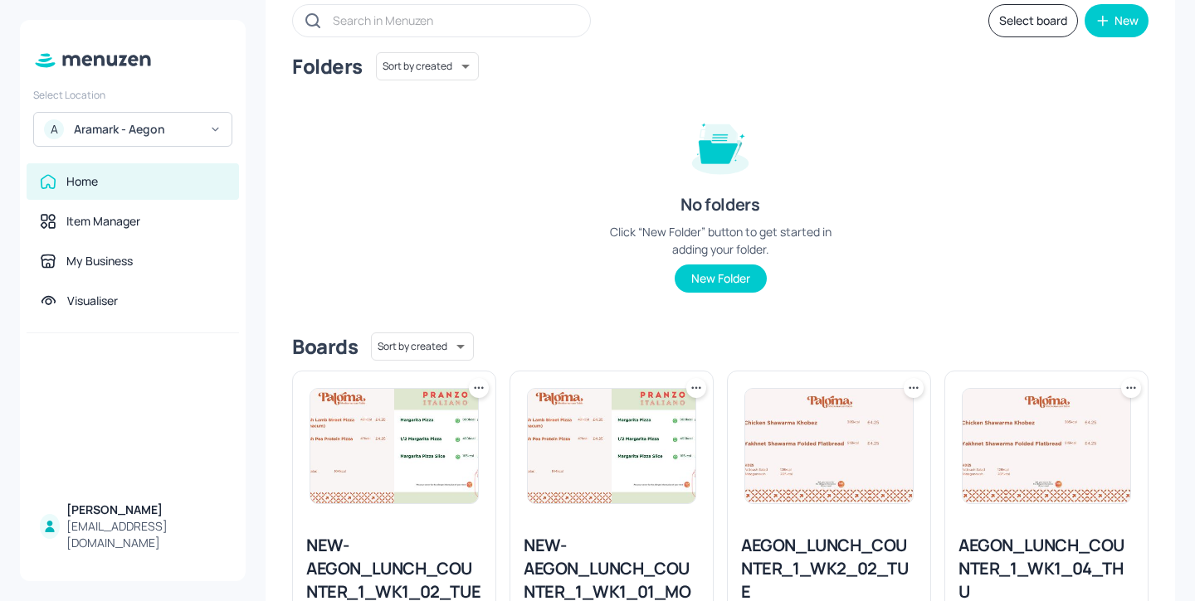
scroll to position [300, 0]
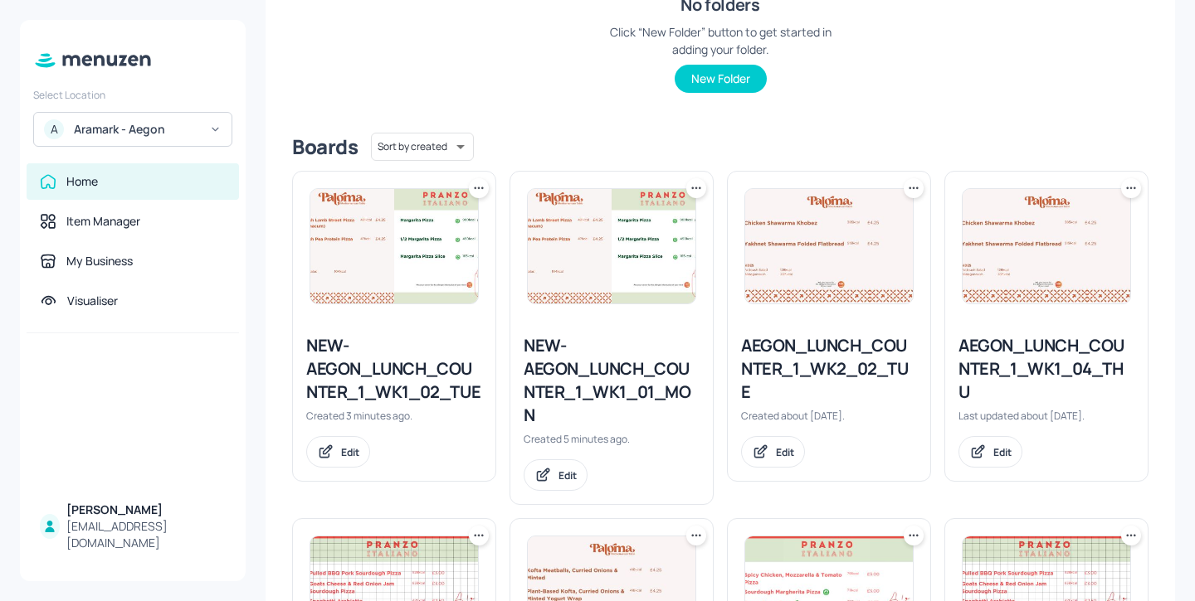
click at [853, 358] on div "AEGON_LUNCH_COUNTER_1_WK2_02_TUE" at bounding box center [829, 369] width 176 height 70
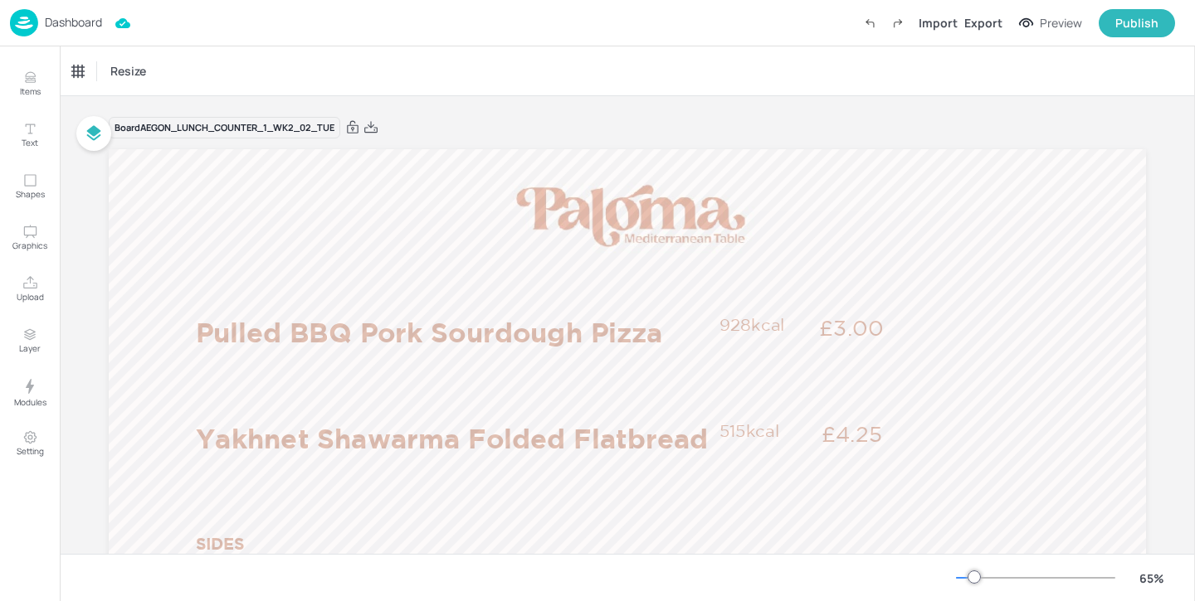
click at [57, 14] on div "Dashboard" at bounding box center [56, 22] width 92 height 27
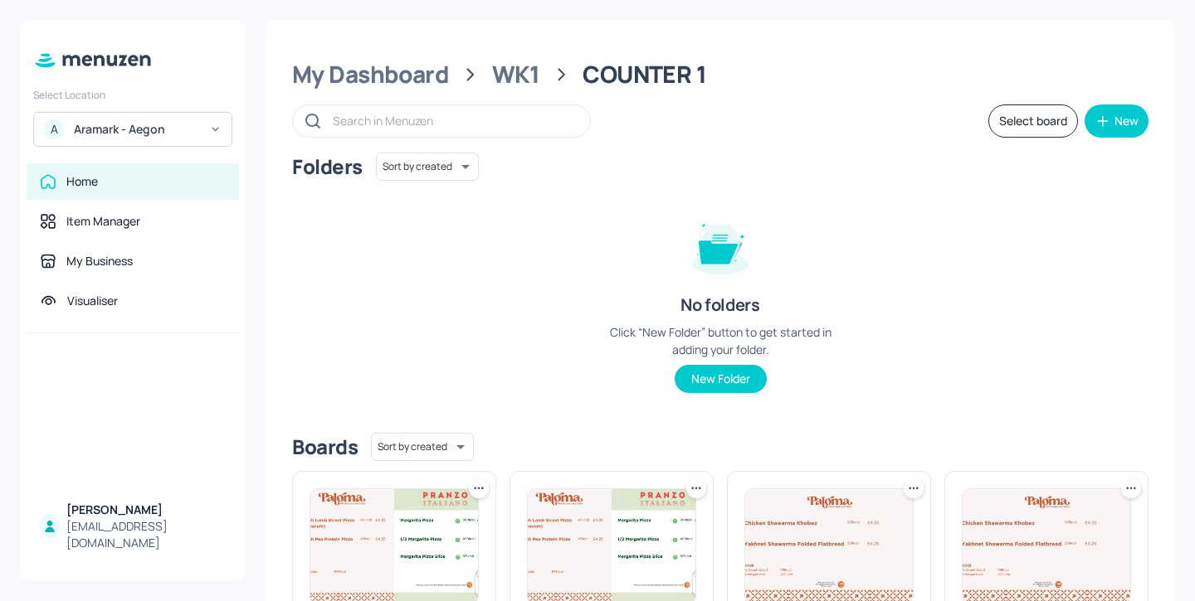
scroll to position [369, 0]
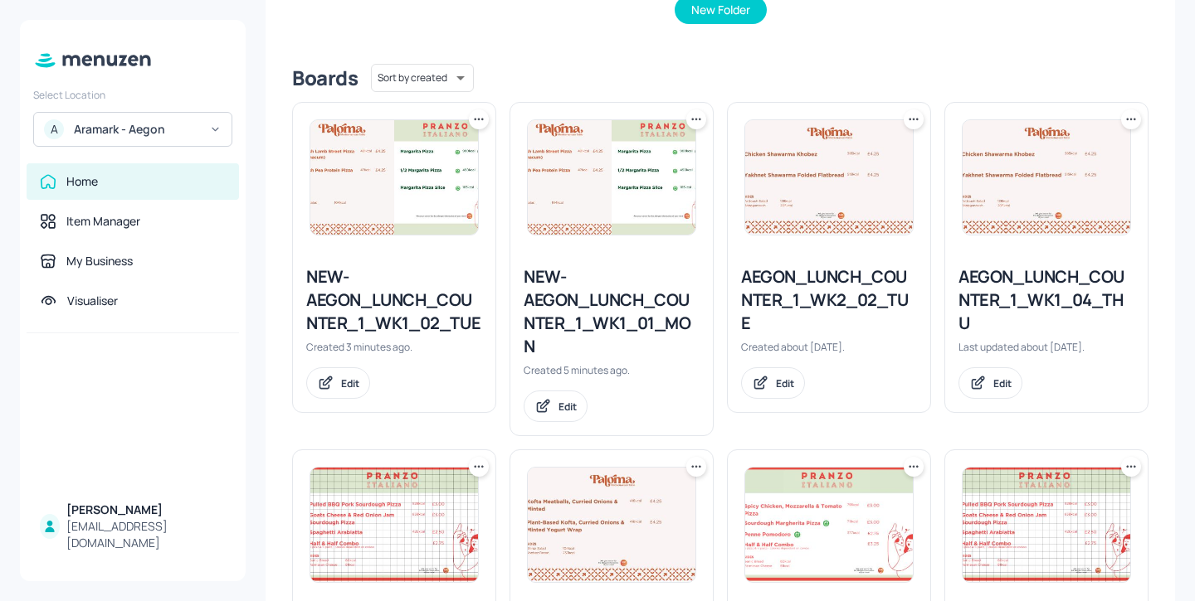
click at [432, 308] on div "NEW-AEGON_LUNCH_COUNTER_1_WK1_02_TUE" at bounding box center [394, 300] width 176 height 70
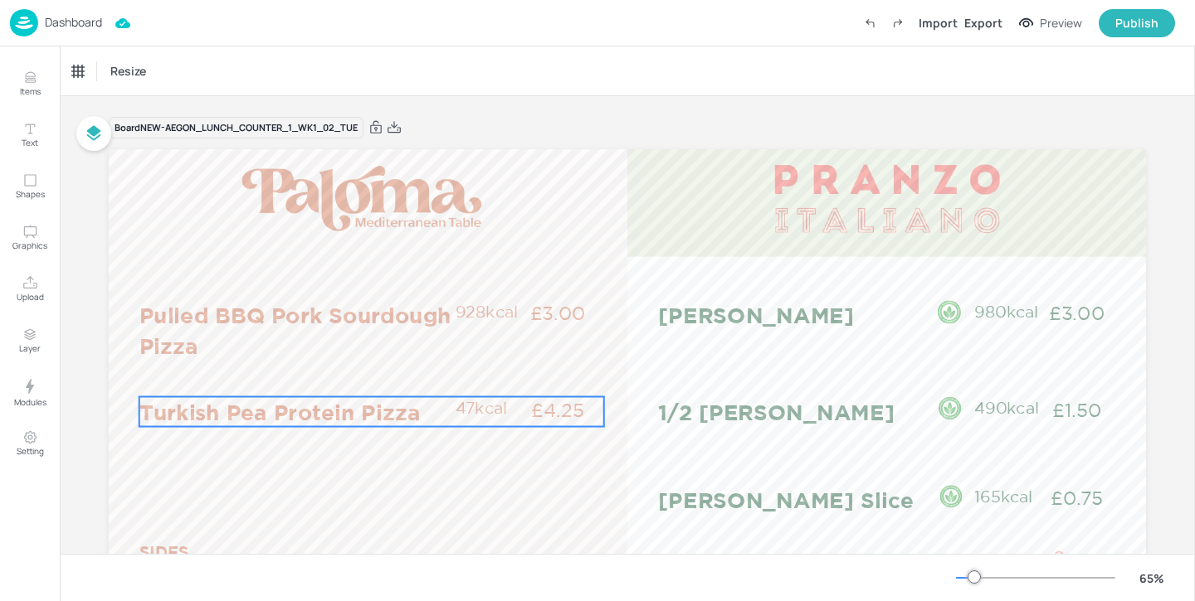
click at [374, 410] on p "Turkish Pea Protein Pizza" at bounding box center [296, 412] width 314 height 30
click at [209, 75] on div "Turkish Pea Protein Pizza" at bounding box center [138, 71] width 144 height 28
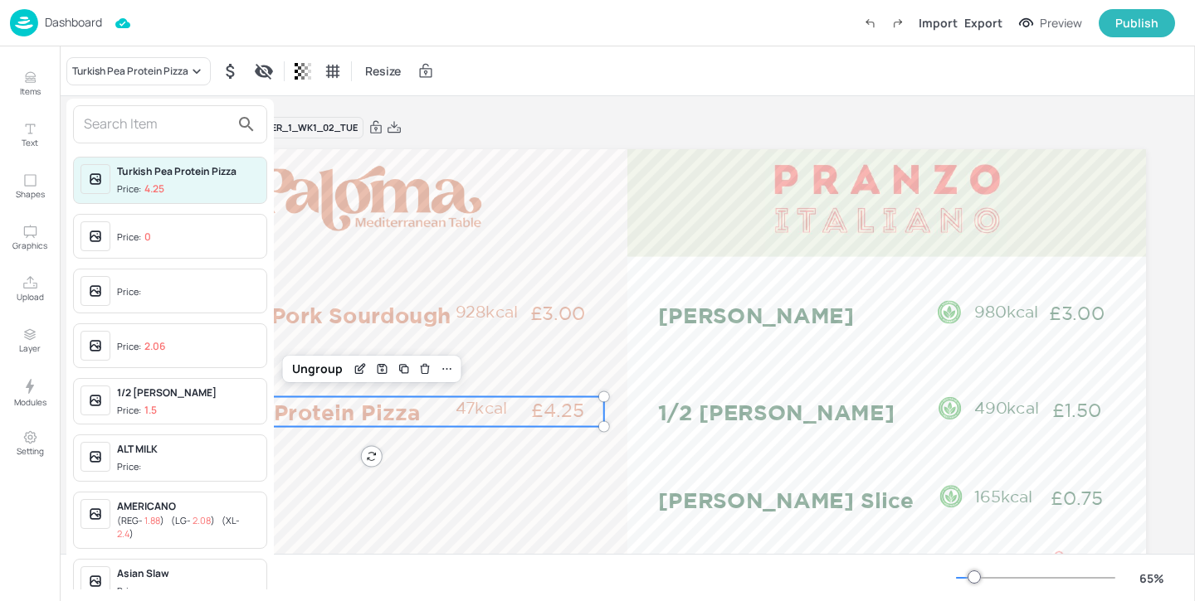
click at [189, 130] on input "text" at bounding box center [157, 124] width 146 height 27
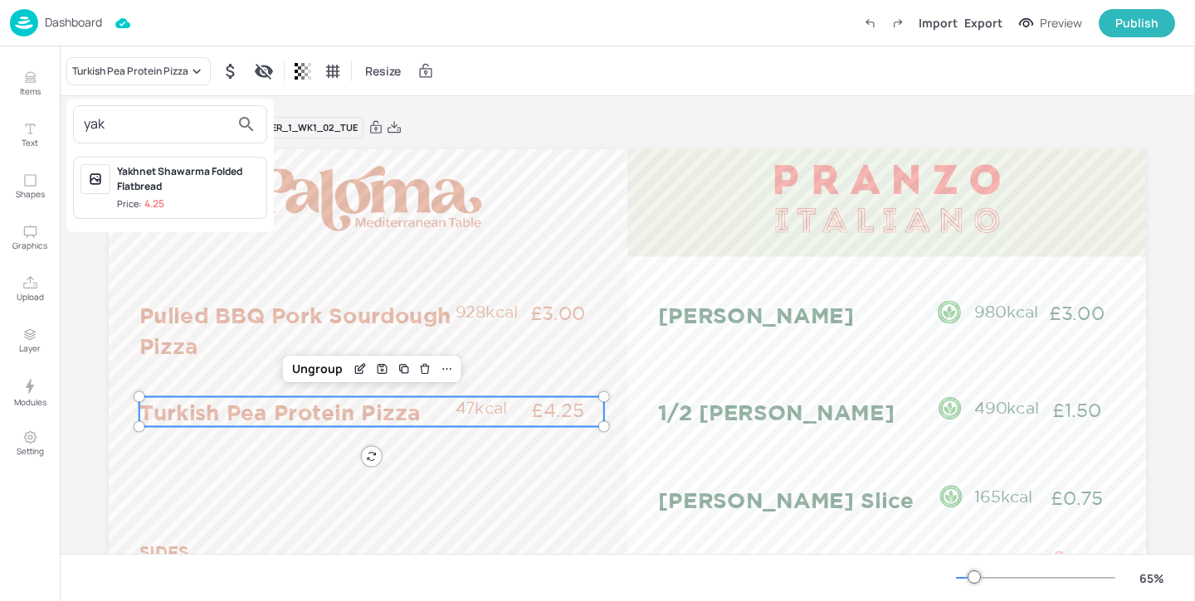
type input "yak"
click at [198, 191] on div "Yakhnet Shawarma Folded Flatbread" at bounding box center [188, 179] width 143 height 30
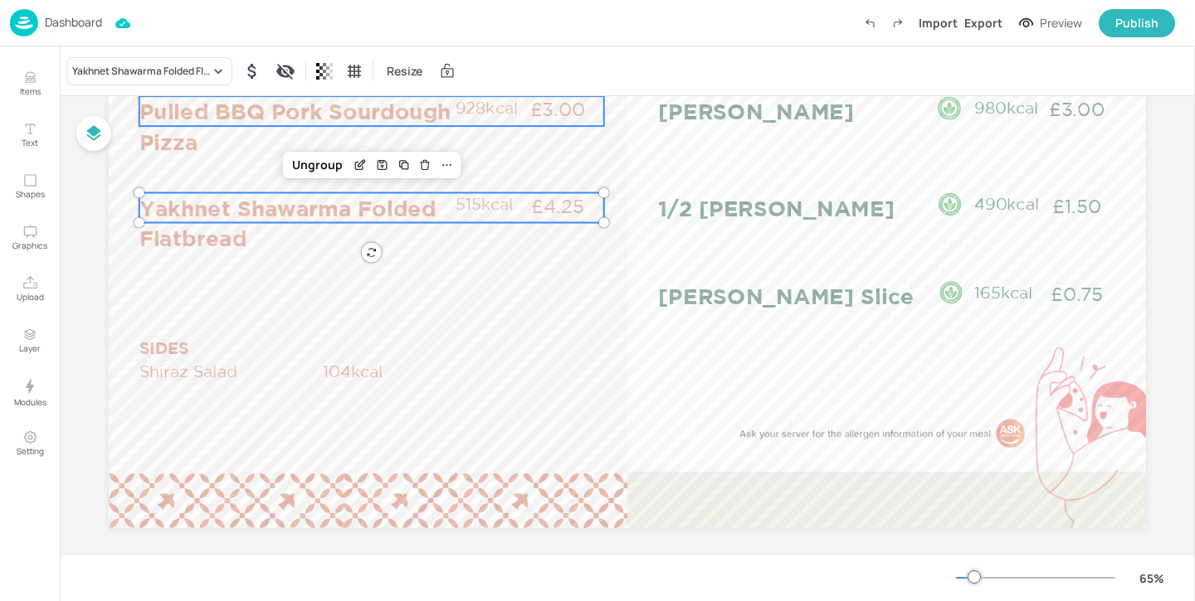
scroll to position [220, 0]
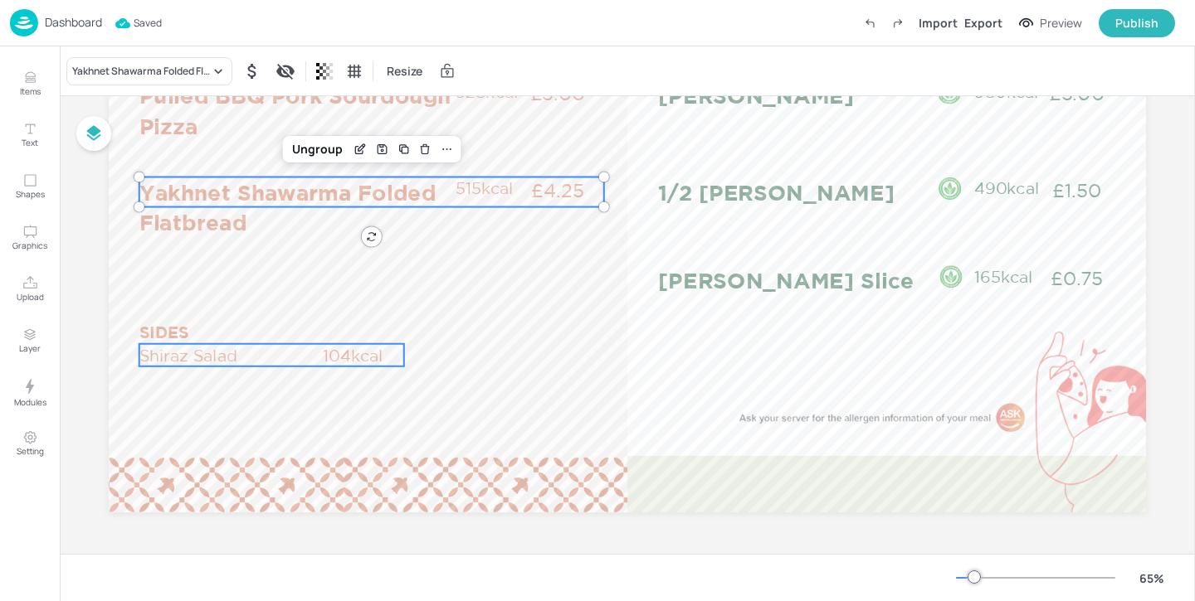
click at [297, 352] on p "Shiraz Salad" at bounding box center [229, 355] width 181 height 22
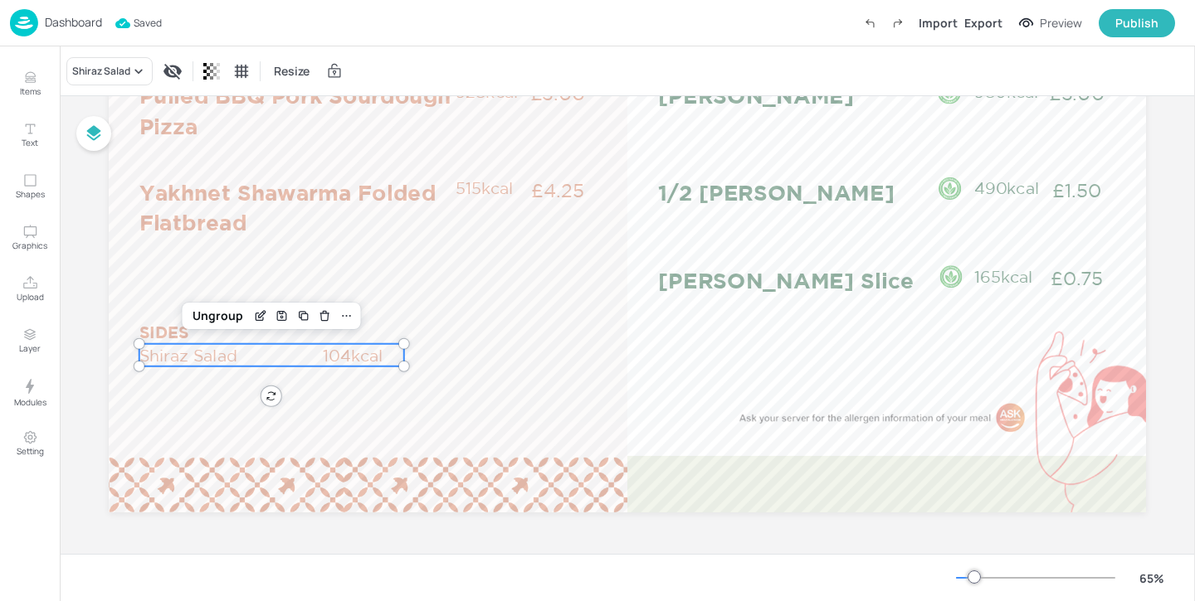
click at [79, 26] on p "Dashboard" at bounding box center [73, 23] width 57 height 12
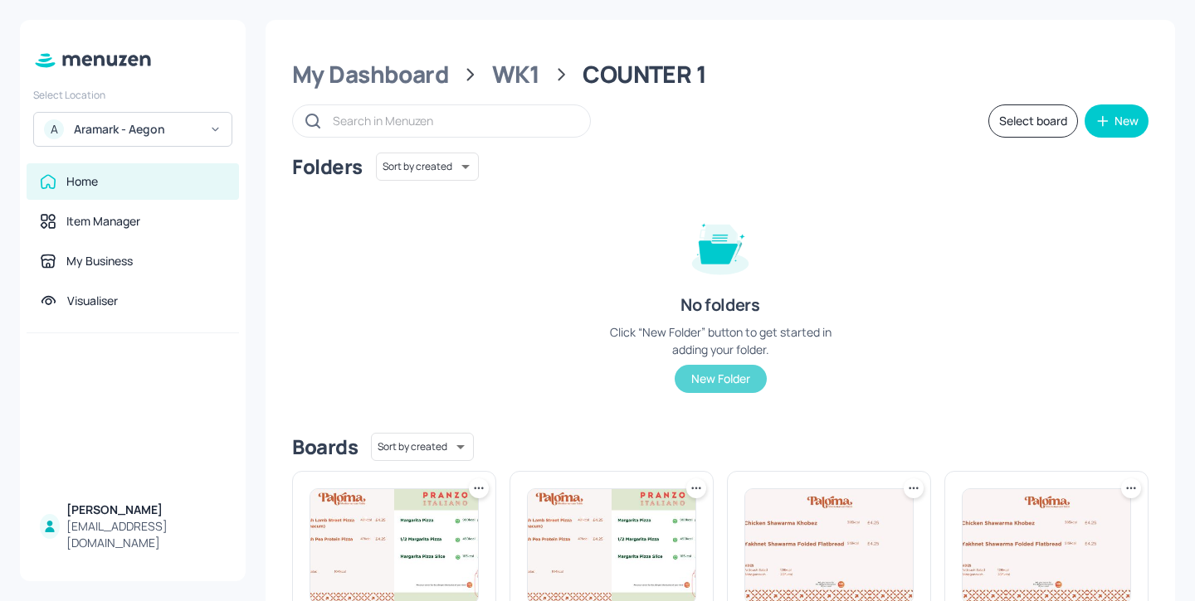
scroll to position [286, 0]
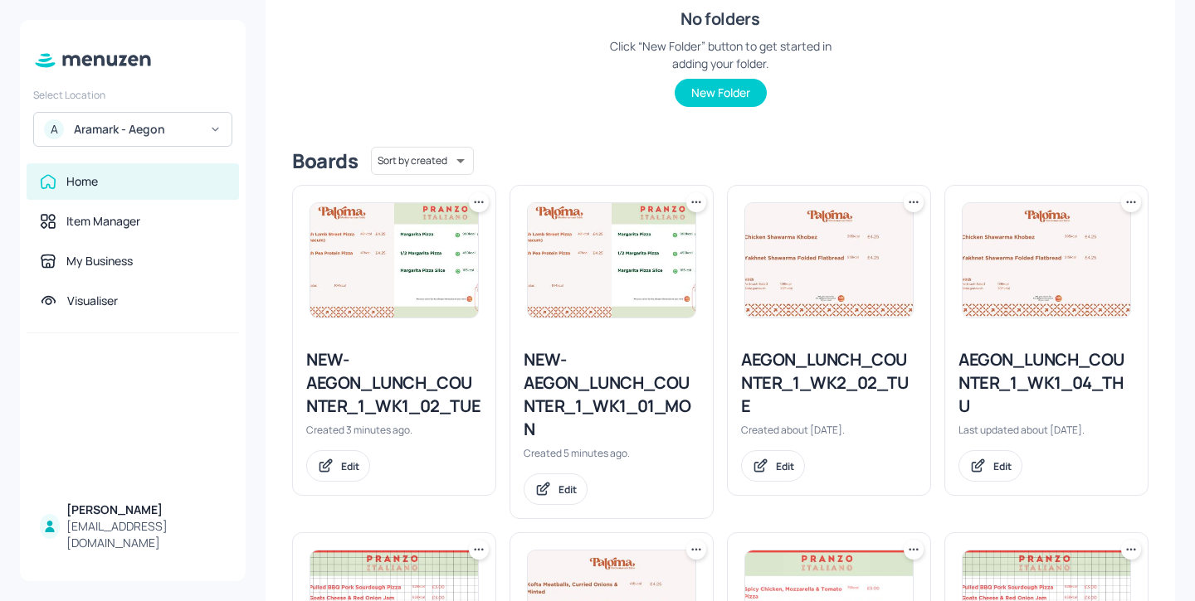
click at [798, 359] on div "AEGON_LUNCH_COUNTER_1_WK2_02_TUE" at bounding box center [829, 383] width 176 height 70
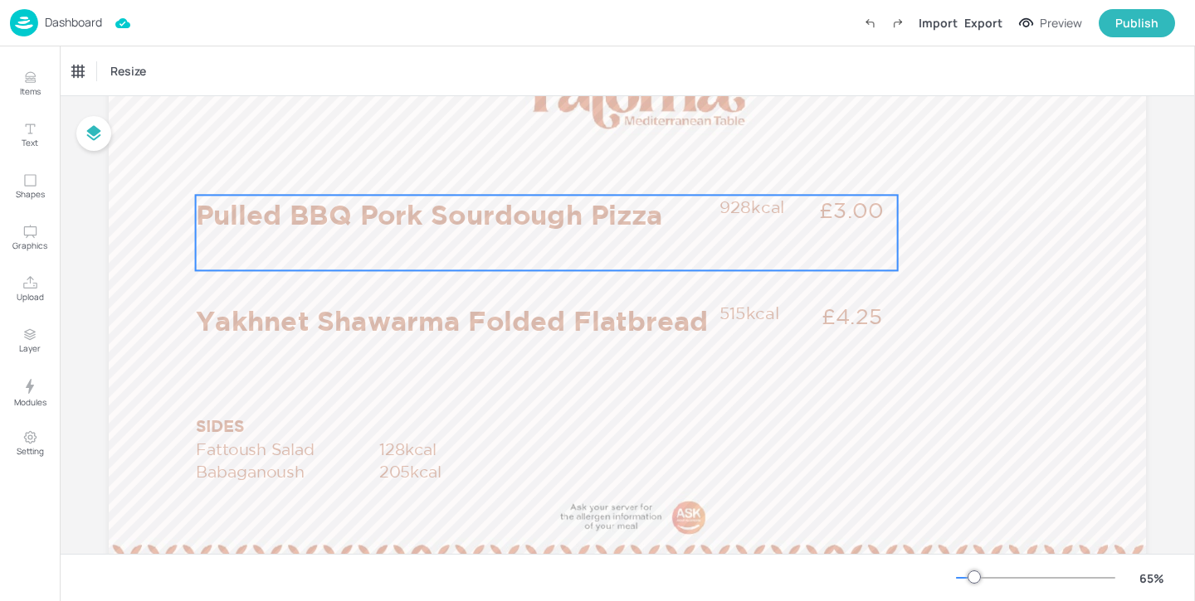
scroll to position [119, 0]
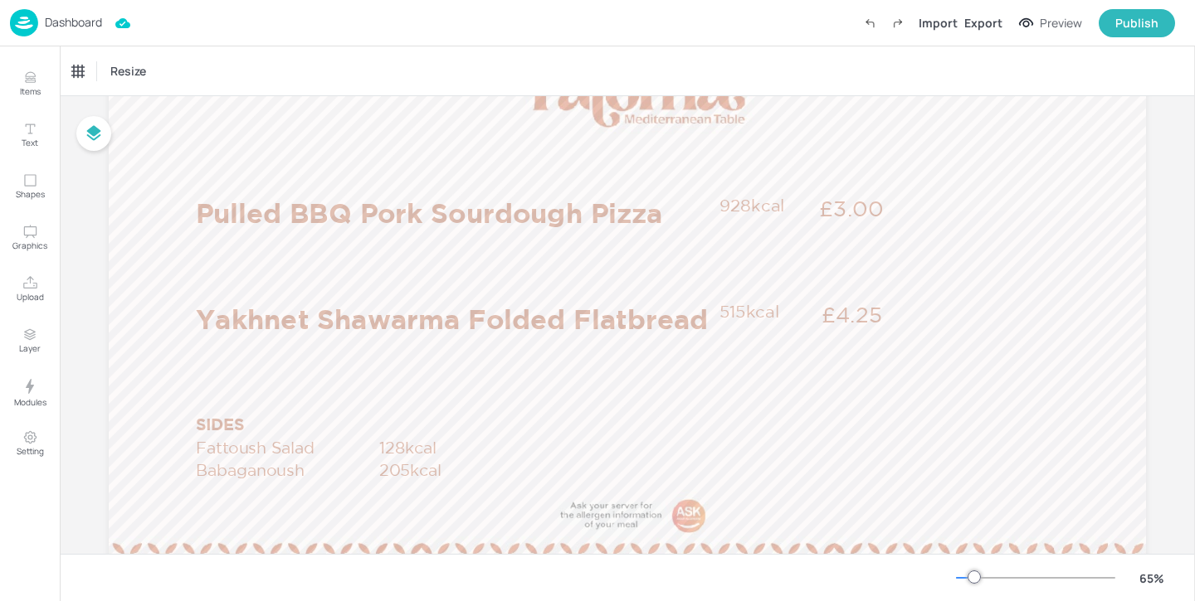
click at [85, 22] on p "Dashboard" at bounding box center [73, 23] width 57 height 12
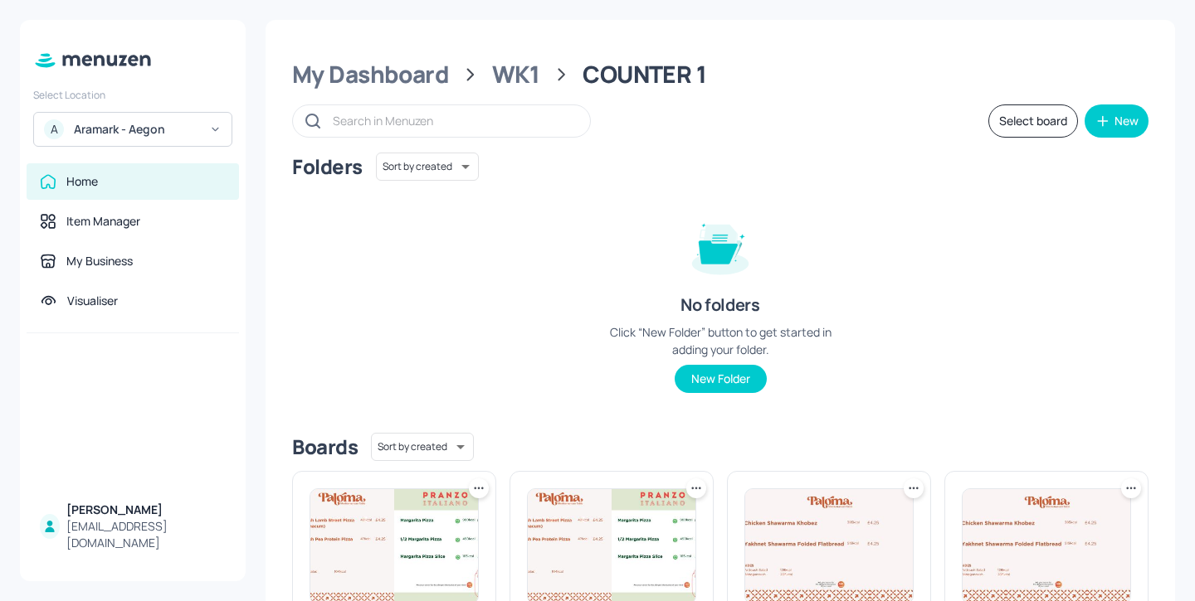
scroll to position [294, 0]
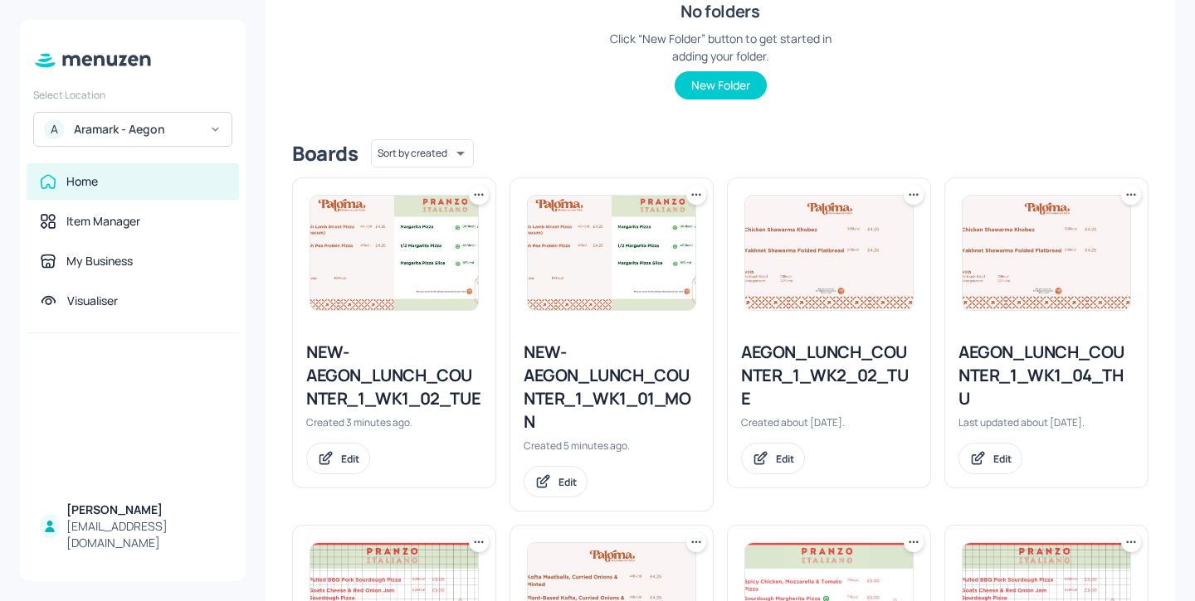
click at [409, 377] on div "NEW-AEGON_LUNCH_COUNTER_1_WK1_02_TUE" at bounding box center [394, 376] width 176 height 70
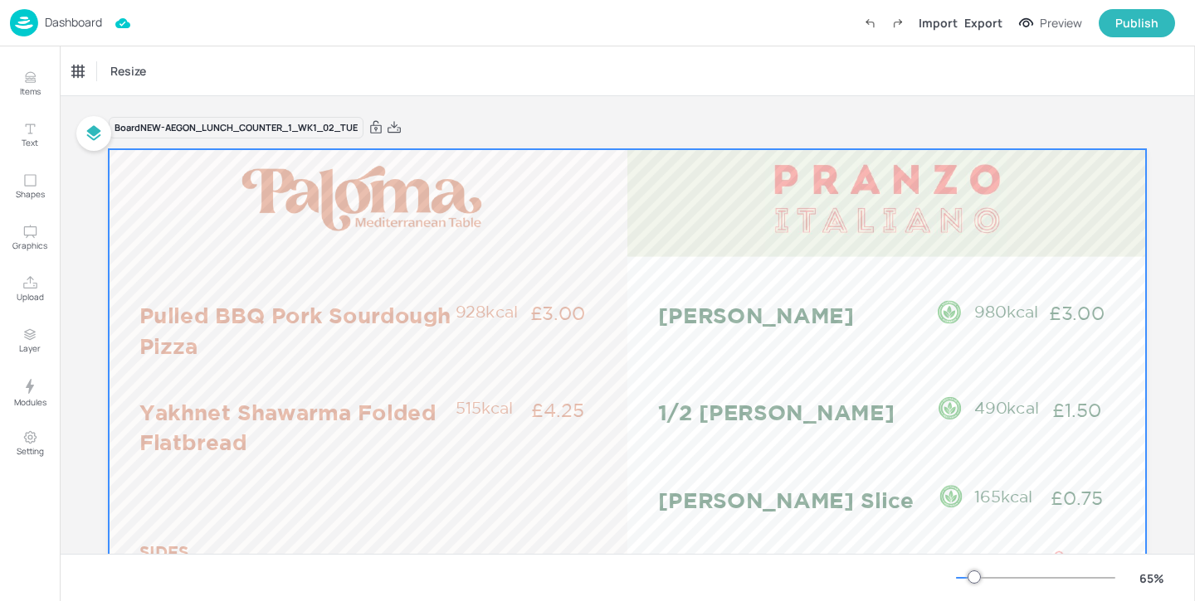
scroll to position [220, 0]
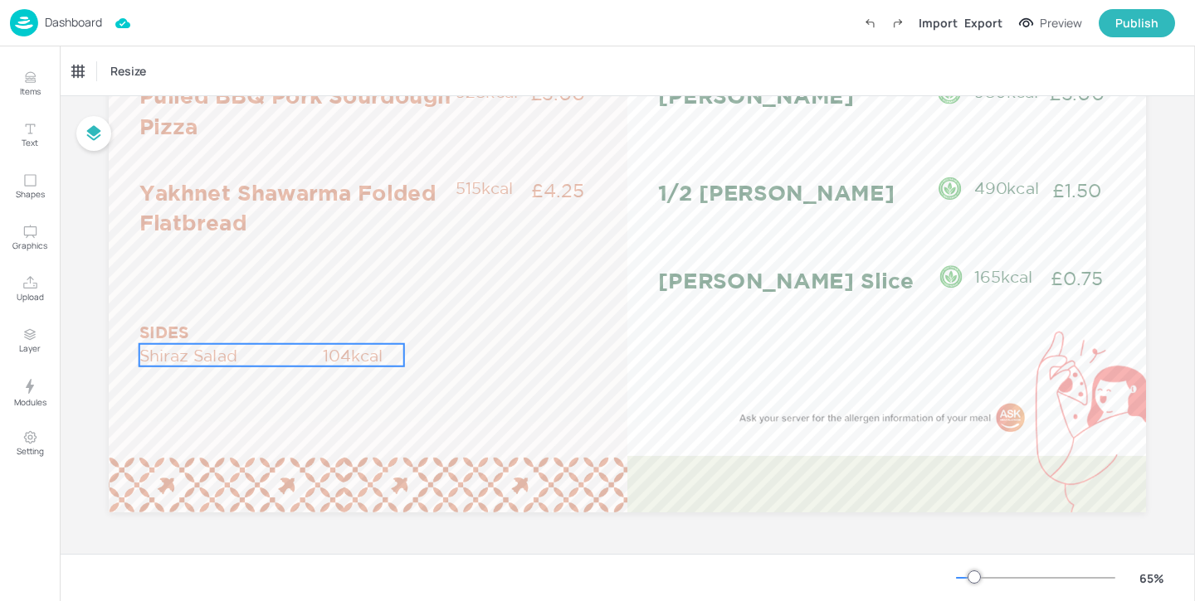
click at [262, 358] on p "Shiraz Salad" at bounding box center [229, 355] width 181 height 22
click at [116, 75] on div "Shiraz Salad" at bounding box center [101, 71] width 58 height 15
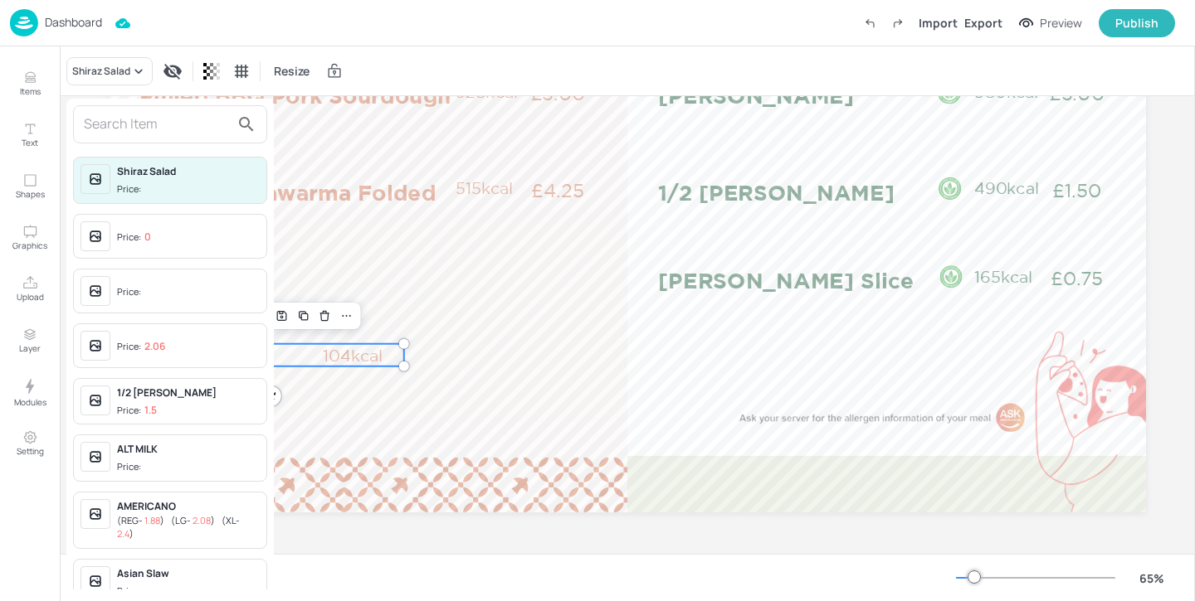
click at [105, 122] on input "text" at bounding box center [157, 124] width 146 height 27
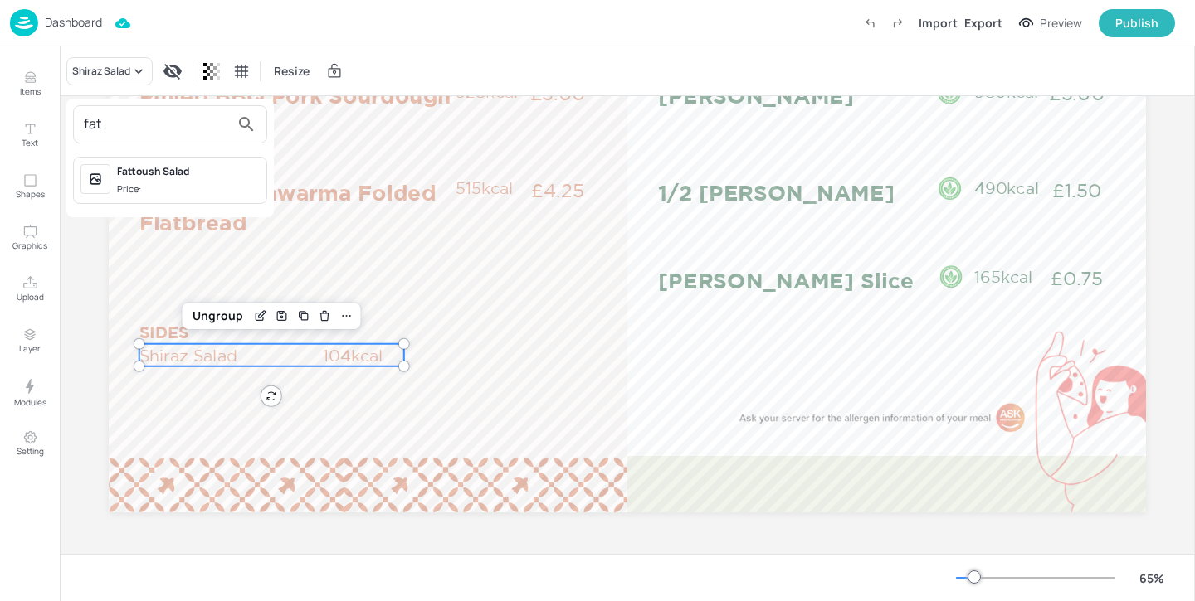
type input "fat"
click at [202, 178] on div "Fattoush Salad" at bounding box center [188, 171] width 143 height 15
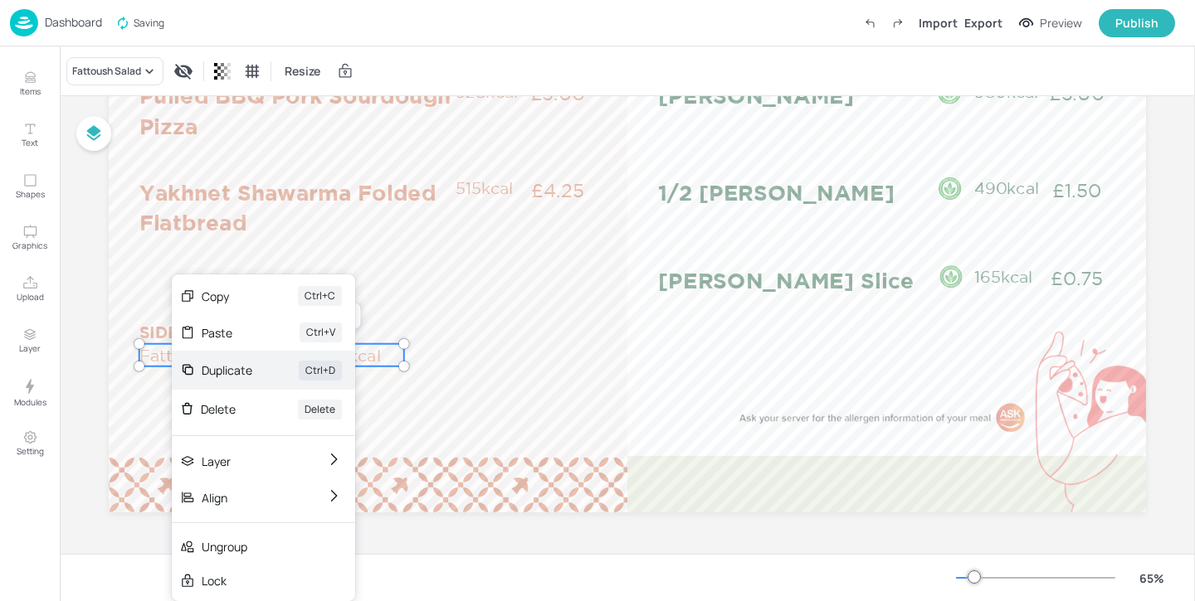
click at [214, 368] on div "Duplicate" at bounding box center [227, 370] width 51 height 17
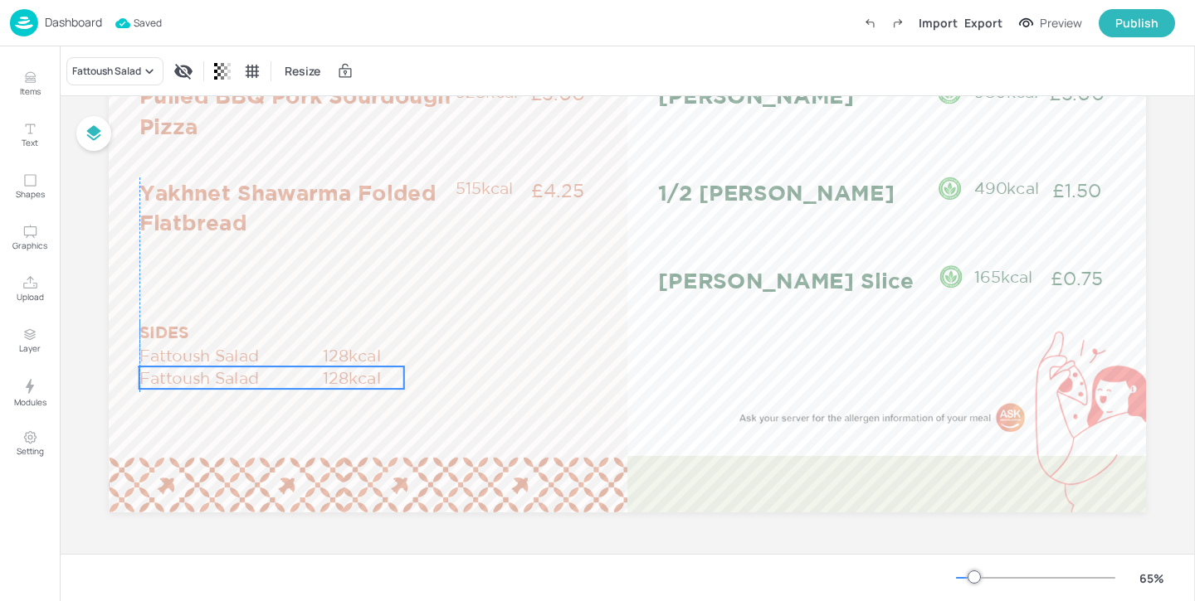
drag, startPoint x: 174, startPoint y: 367, endPoint x: 168, endPoint y: 387, distance: 21.0
click at [168, 387] on p "Fattoush Salad" at bounding box center [229, 378] width 181 height 22
click at [132, 86] on div "Fattoush Salad Resize" at bounding box center [627, 70] width 1135 height 49
click at [132, 76] on div "Fattoush Salad" at bounding box center [106, 71] width 69 height 15
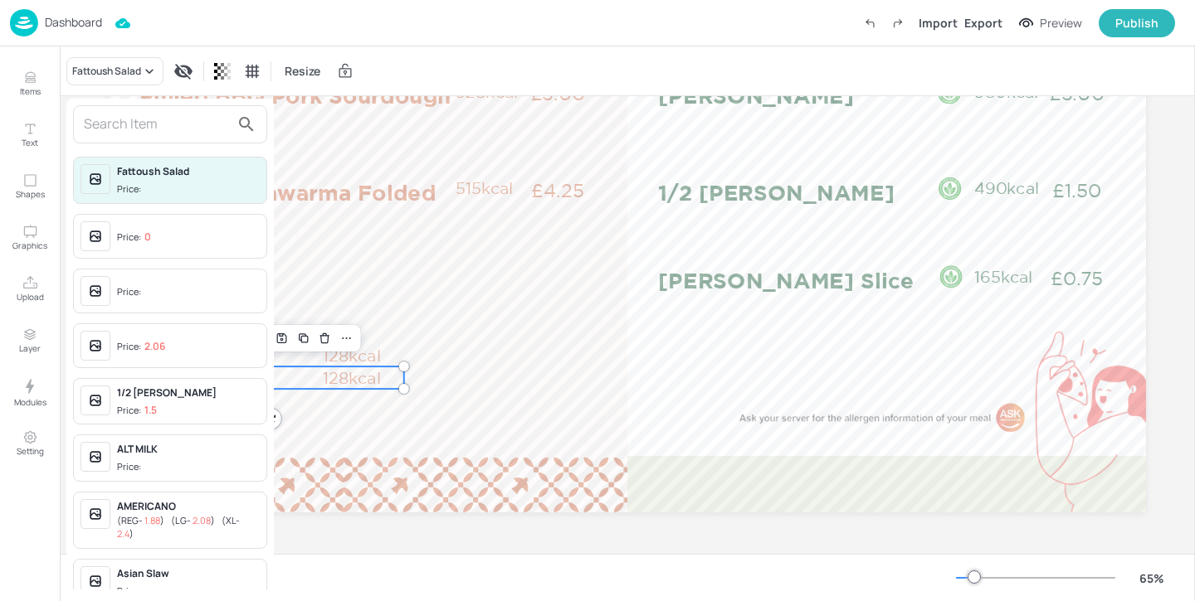
click at [127, 122] on input "text" at bounding box center [157, 124] width 146 height 27
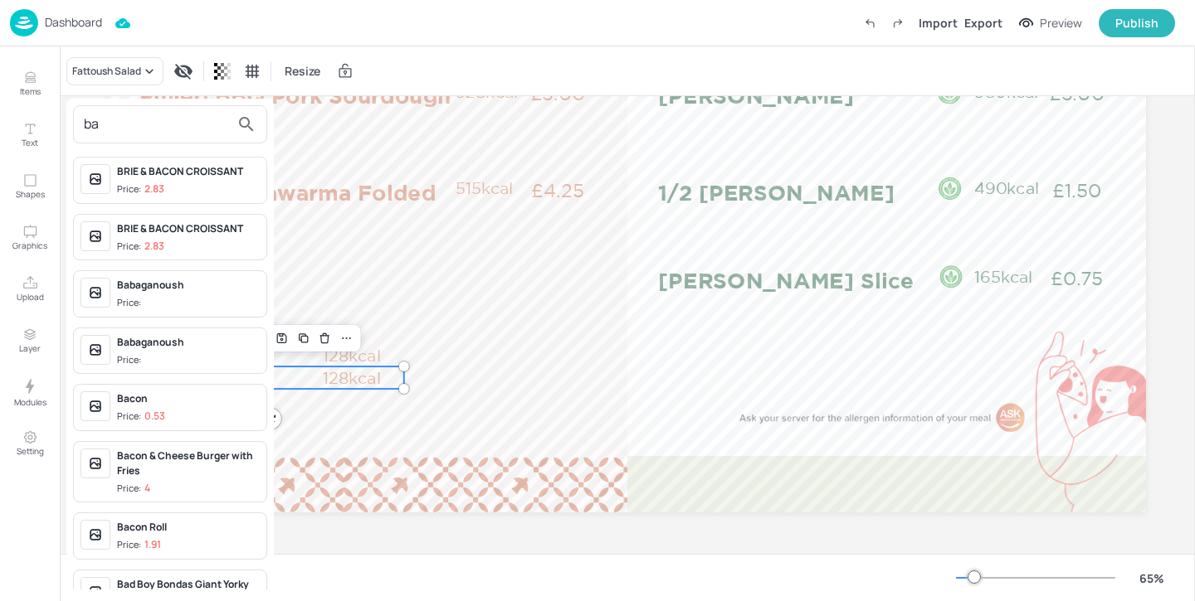
type input "ba"
click at [214, 350] on div "Babaganoush Price:" at bounding box center [188, 351] width 143 height 32
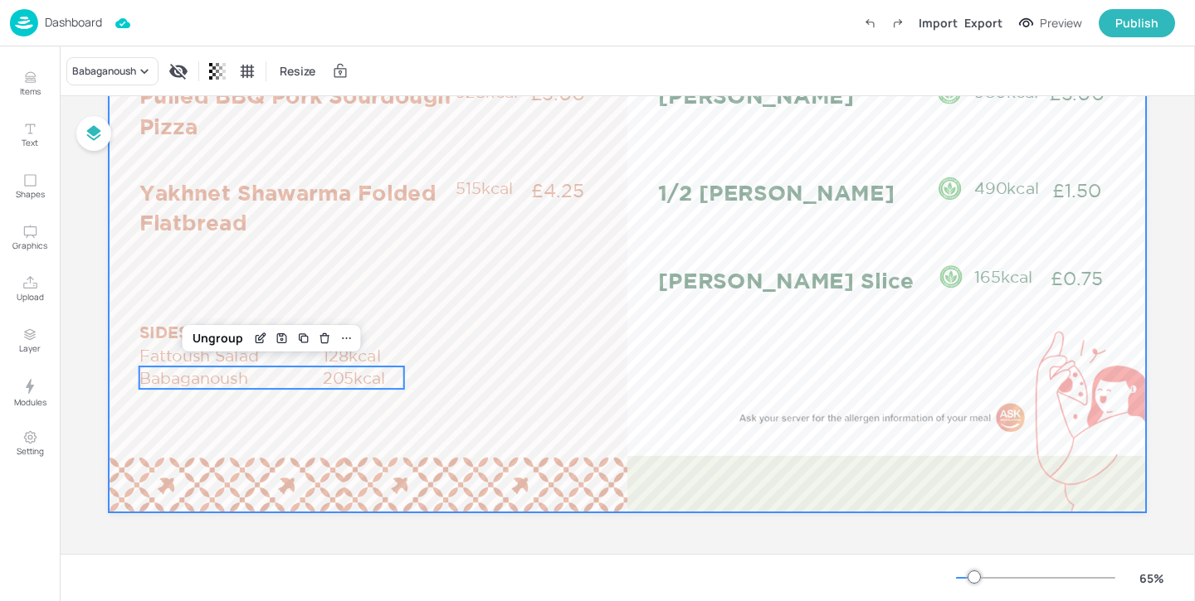
click at [533, 345] on div at bounding box center [627, 220] width 1037 height 583
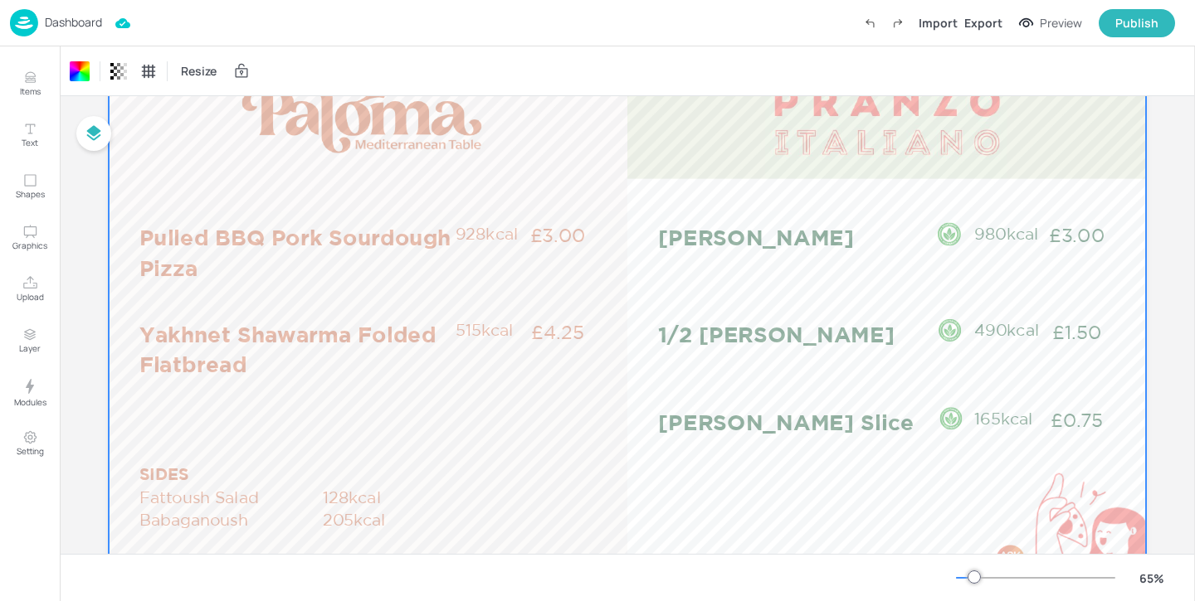
scroll to position [74, 0]
